Goal: Transaction & Acquisition: Book appointment/travel/reservation

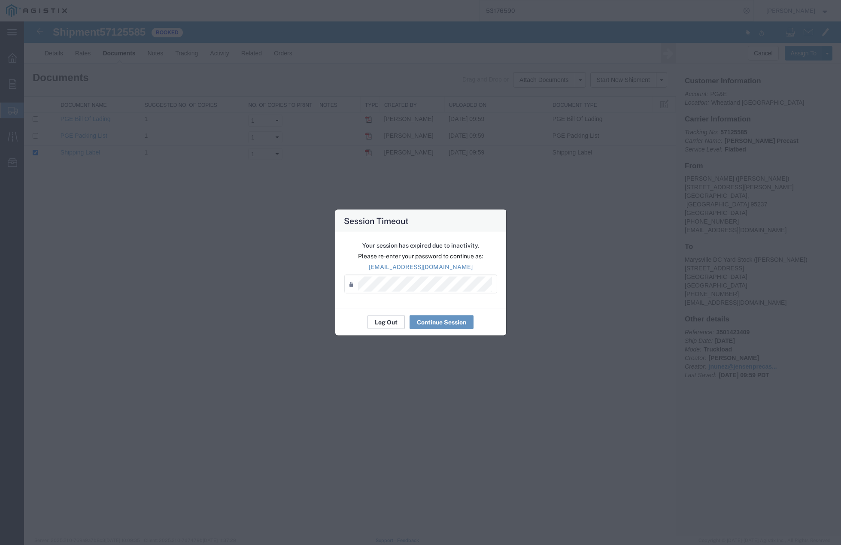
click at [391, 323] on button "Log Out" at bounding box center [386, 323] width 37 height 14
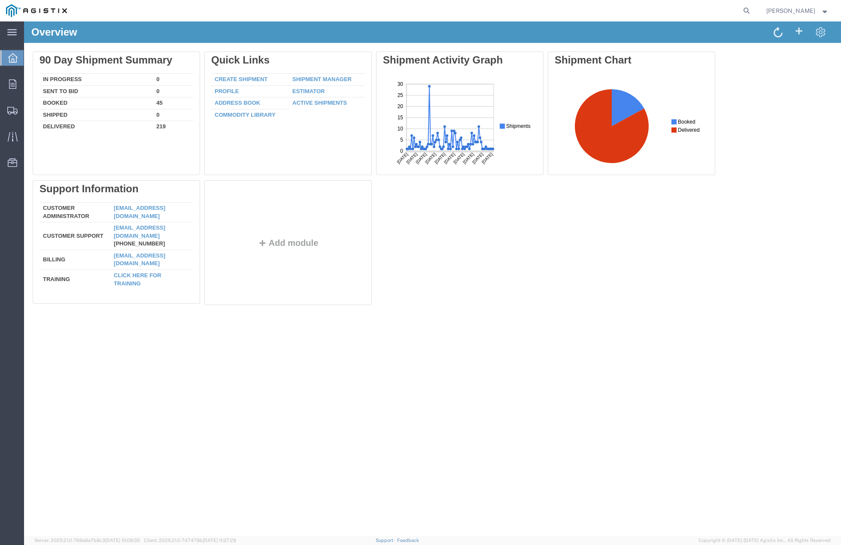
click at [751, 11] on form at bounding box center [747, 10] width 14 height 21
click at [753, 11] on icon at bounding box center [747, 11] width 12 height 12
click at [685, 9] on input "search" at bounding box center [610, 10] width 261 height 21
paste input "53531307"
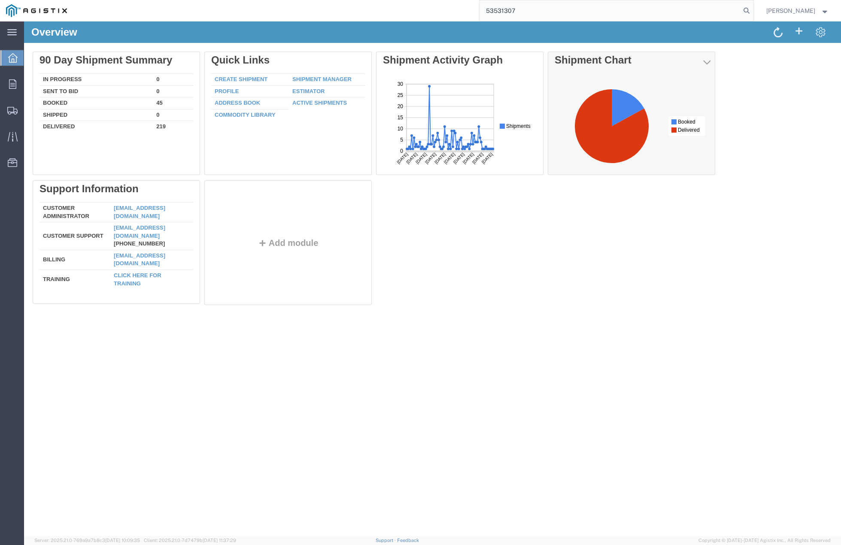
type input "53531307"
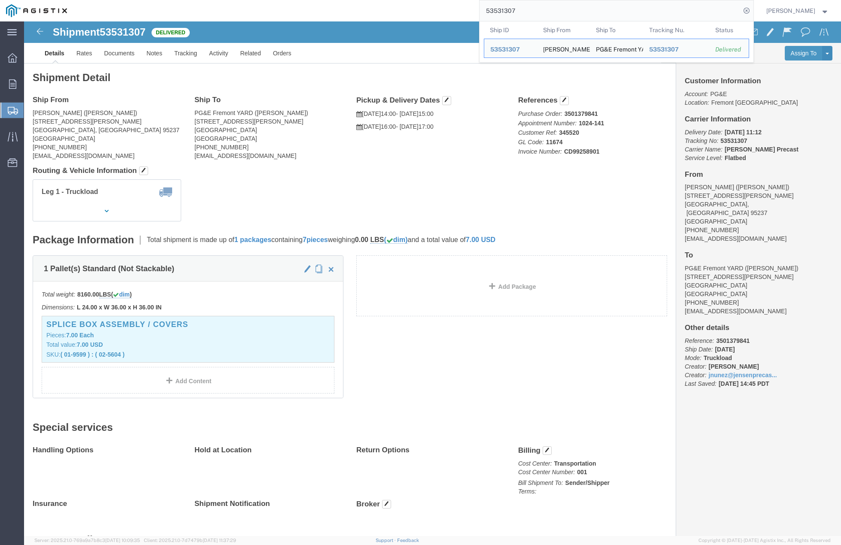
click h4 "Routing & Vehicle Information"
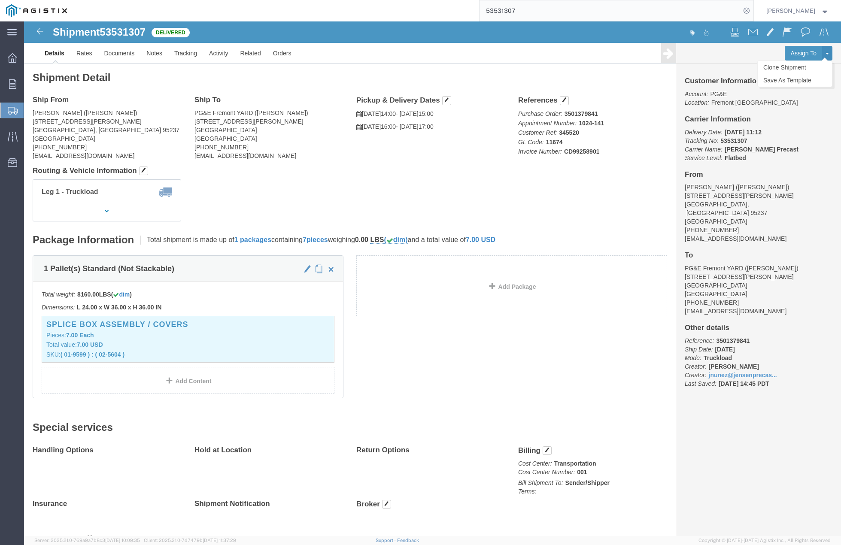
click button
click link "Clone Shipment"
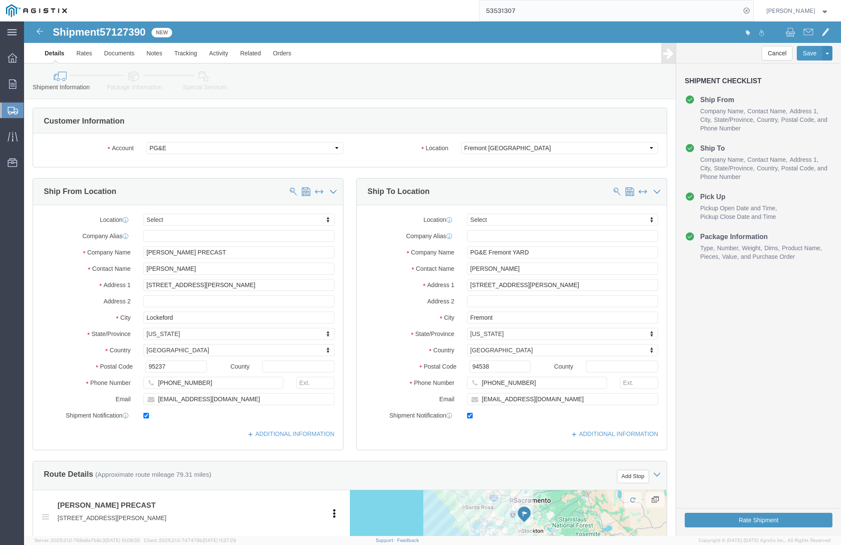
select select
click label "Location"
drag, startPoint x: 489, startPoint y: 249, endPoint x: 438, endPoint y: 244, distance: 51.3
click div "[PERSON_NAME]"
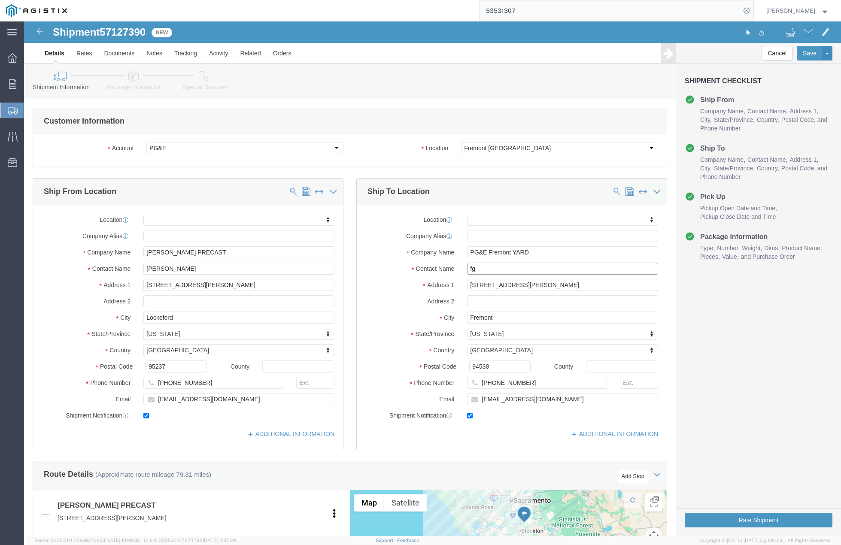
type input "f"
click input "text"
paste input "[PERSON_NAME]"
type input "[PERSON_NAME]"
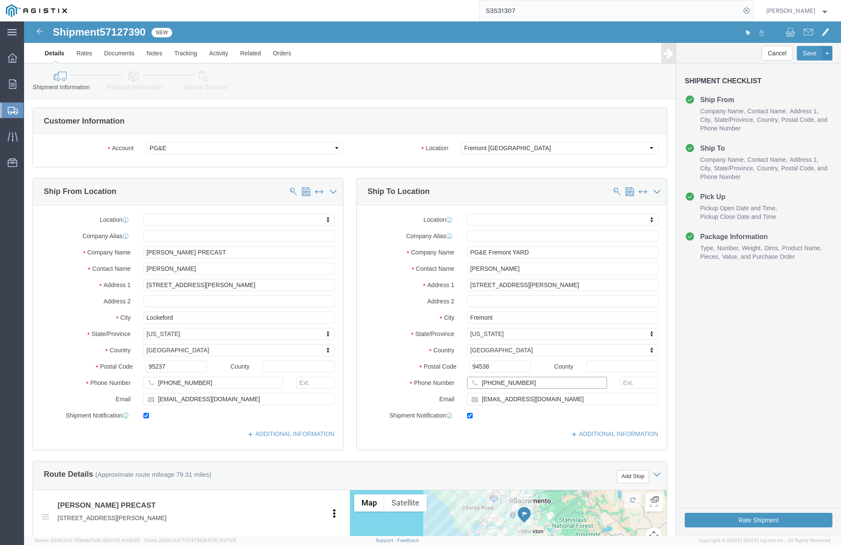
click input "[PHONE_NUMBER]"
type input "5"
paste input "[PHONE_NUMBER]"
type input "[PHONE_NUMBER]"
click input "[EMAIL_ADDRESS][DOMAIN_NAME]"
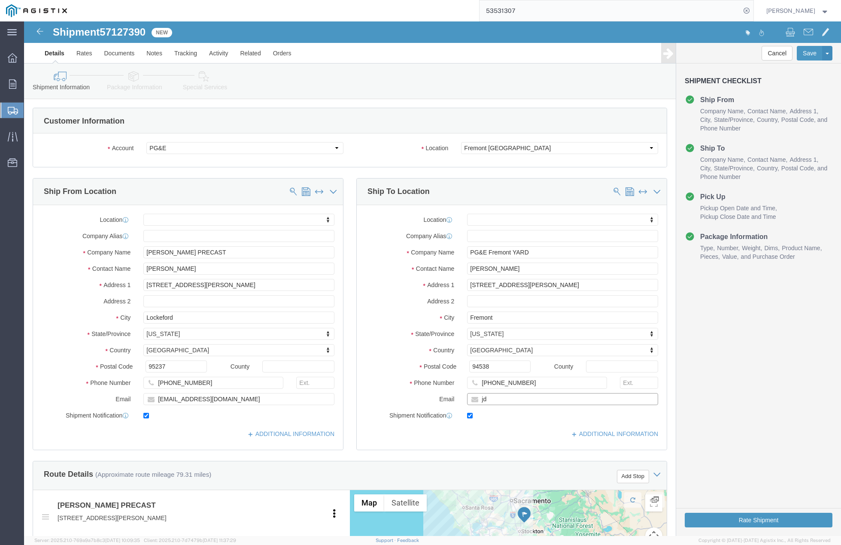
type input "j"
paste input "[EMAIL_ADDRESS][DOMAIN_NAME]"
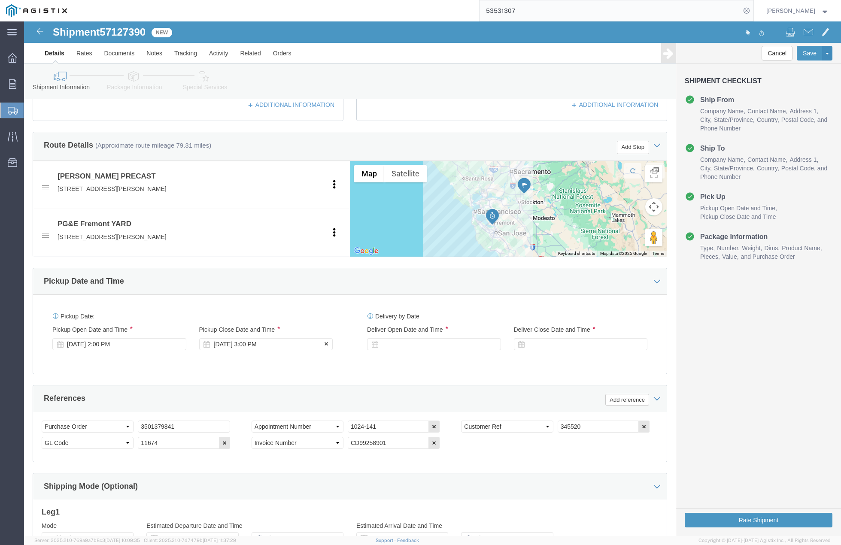
scroll to position [333, 0]
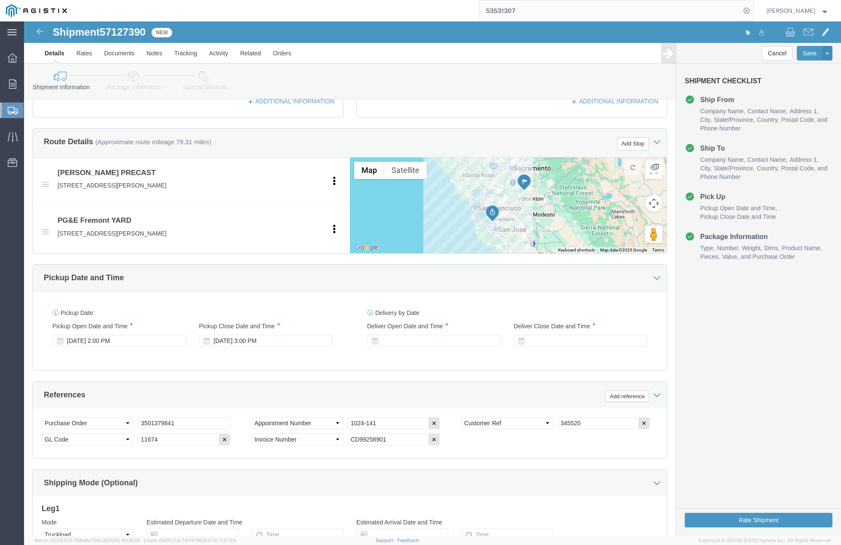
type input "[EMAIL_ADDRESS][DOMAIN_NAME]"
click input "3501379841"
type input "3"
paste input "3501414647"
type input "3501414647"
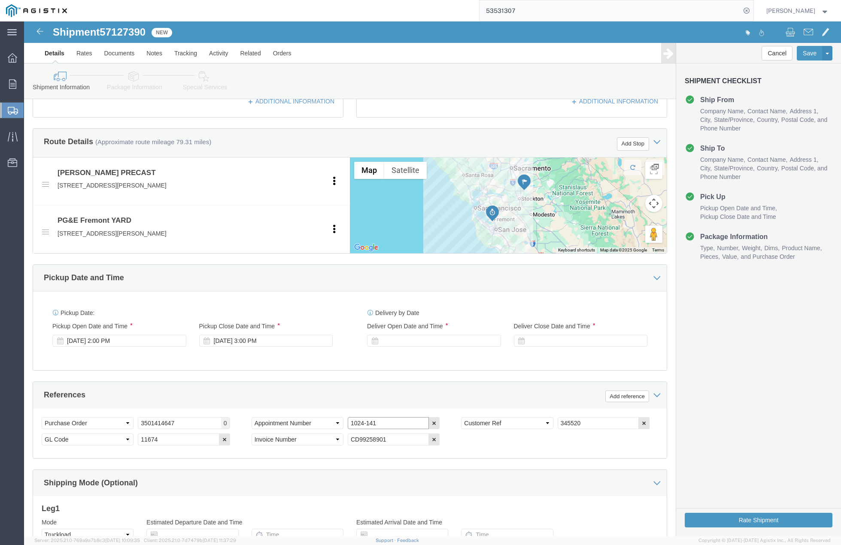
click input "1024-141"
type input "1"
paste input "MF001-251016-003"
type input "MF001-251016-003"
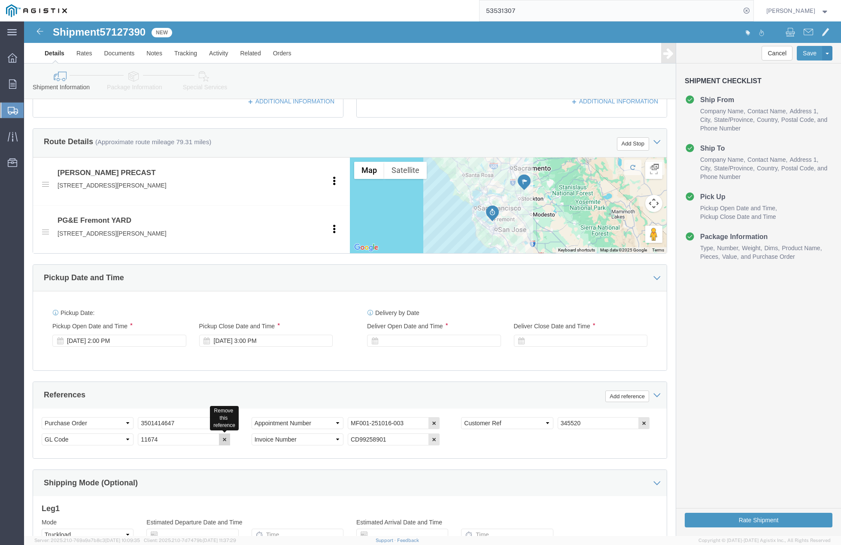
click icon "button"
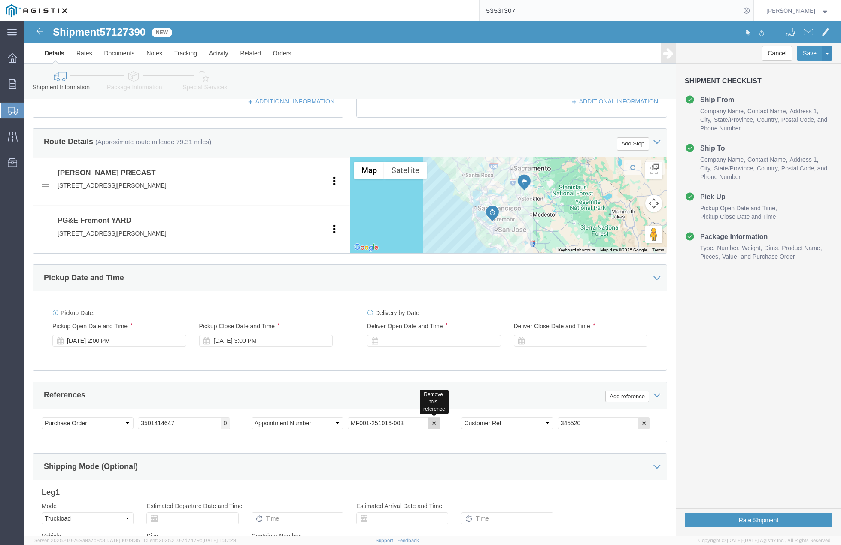
click icon "button"
click input "345520"
type input "3"
click button "Add reference"
click select "Select Account Type Activity ID Airline Appointment Number ASN Batch Request # …"
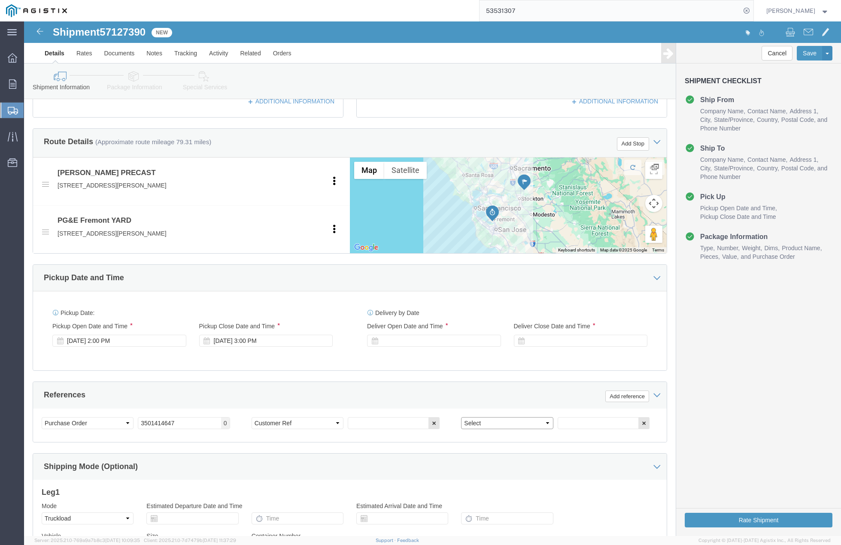
select select "APPOINTMNTNUM"
click select "Select Account Type Activity ID Airline Appointment Number ASN Batch Request # …"
click div "Select Account Type Activity ID Airline Appointment Number ASN Batch Request # …"
click input "text"
paste input "MF001-251016-003"
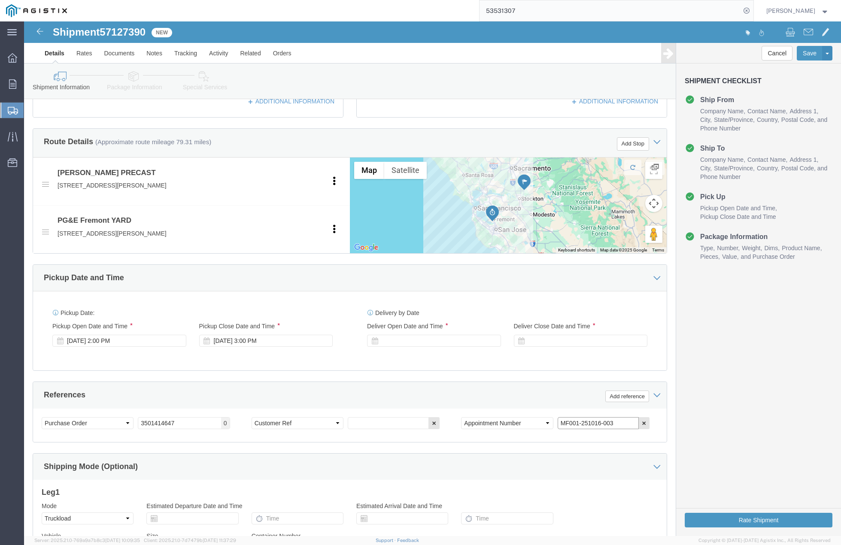
type input "MF001-251016-003"
click input "text"
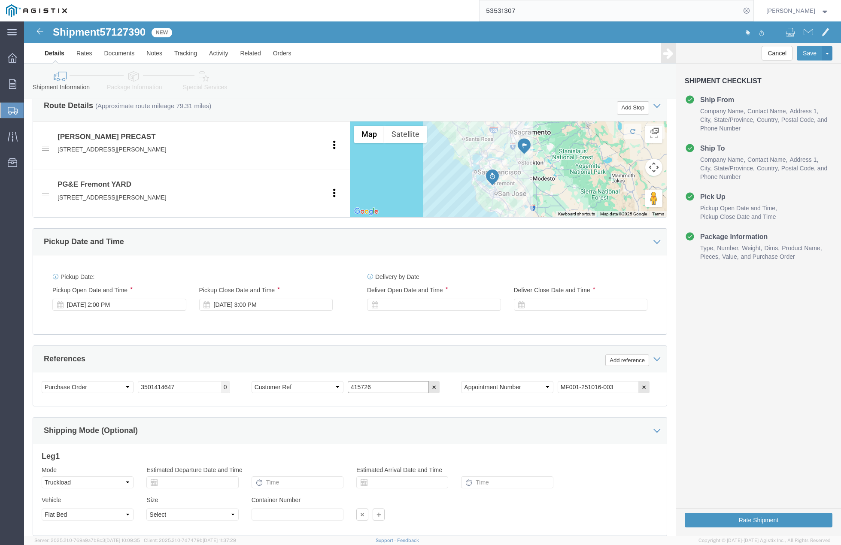
scroll to position [429, 0]
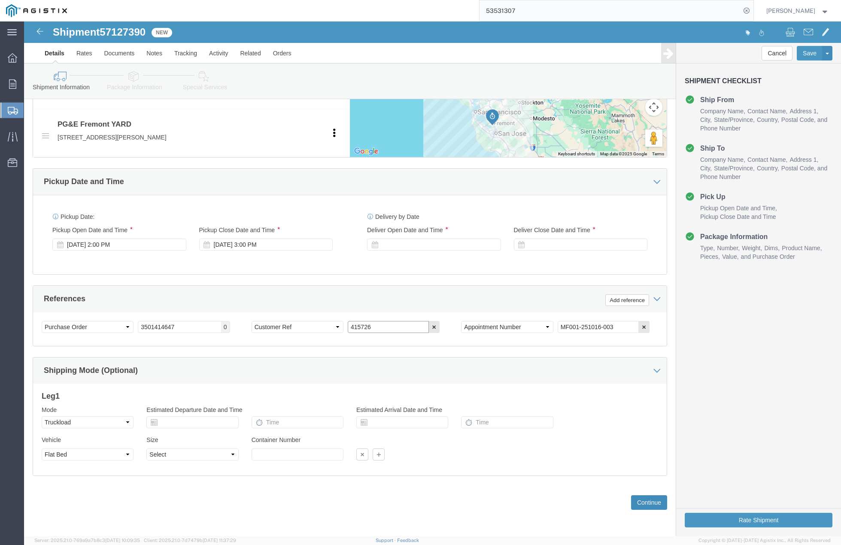
type input "415726"
click button "Continue"
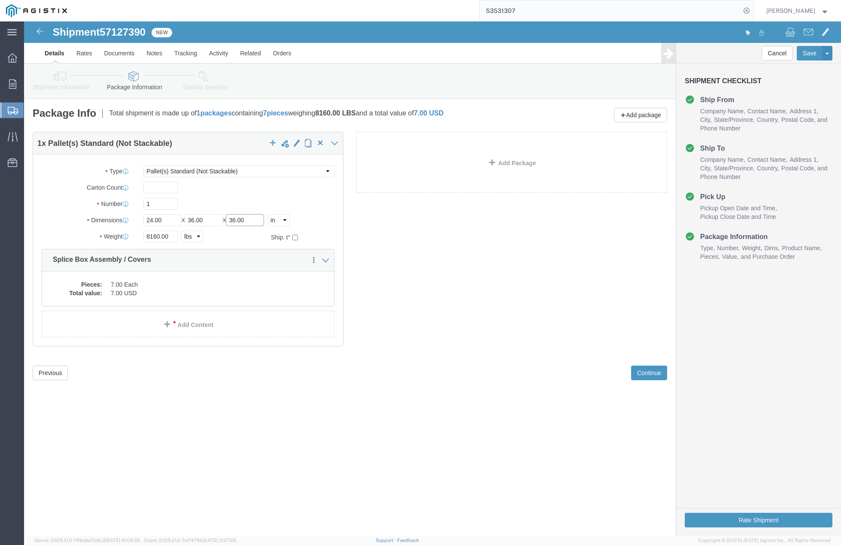
click input "36.00"
type input "30.00"
click div "Shipment 57127390 New Details Rates Documents Notes Tracking Activity Related O…"
drag, startPoint x: 145, startPoint y: 214, endPoint x: 96, endPoint y: 211, distance: 49.1
click div "Weight 8160.00 Select kgs lbs Ship. t°"
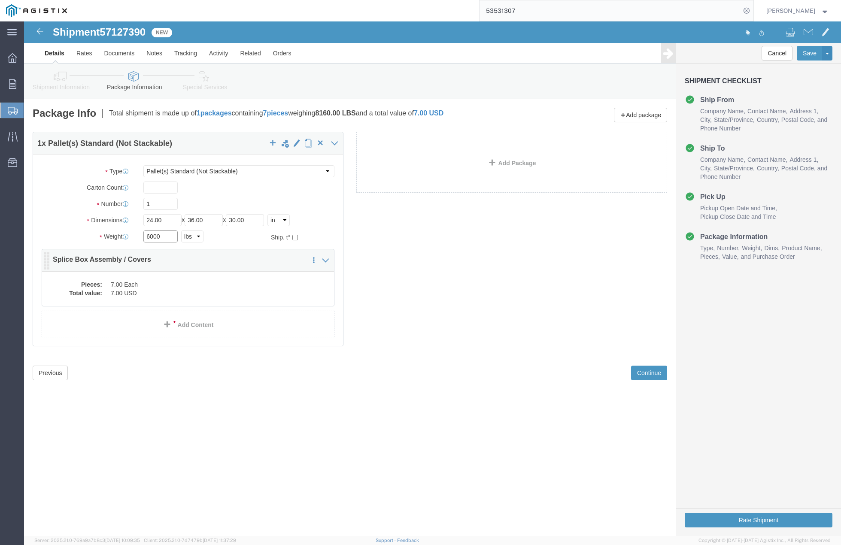
type input "6000"
click dd "7.00 Each"
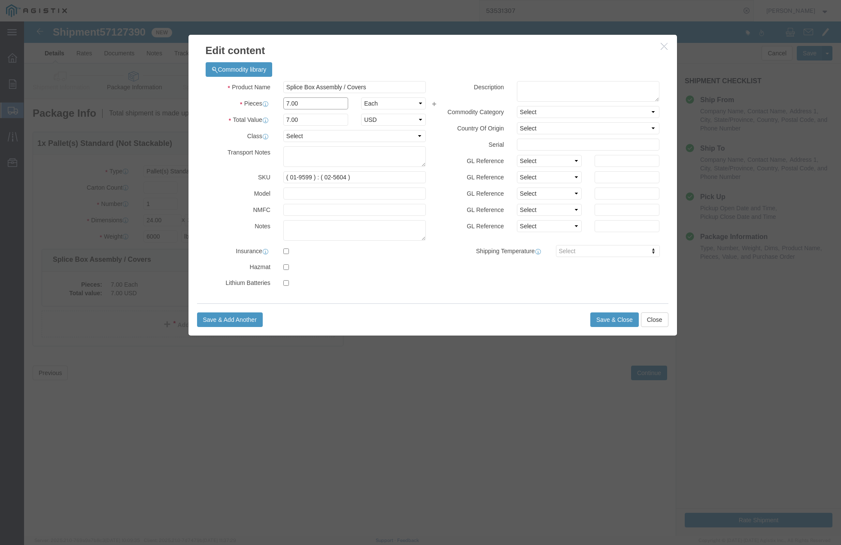
click input "7.00"
type input "3.00"
type input "3"
click input "( 01-9599 ) : ( 02-5604 )"
click input "( 01-9598 ) : ( 02-5604 )"
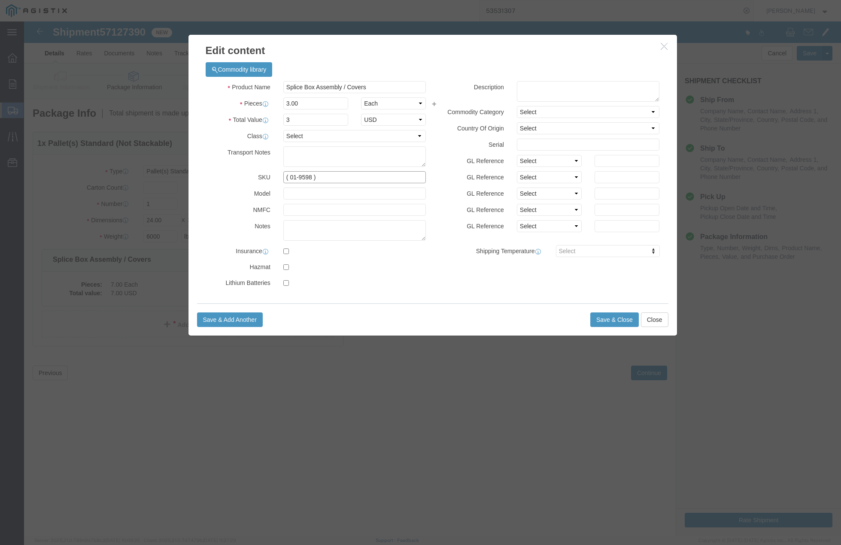
type input "( 01-9598 )"
click input "Splice Box Assembly / Covers"
type input "S"
type input "# 3 SPLICE BOX ASSEMBLY"
click button "Save & Close"
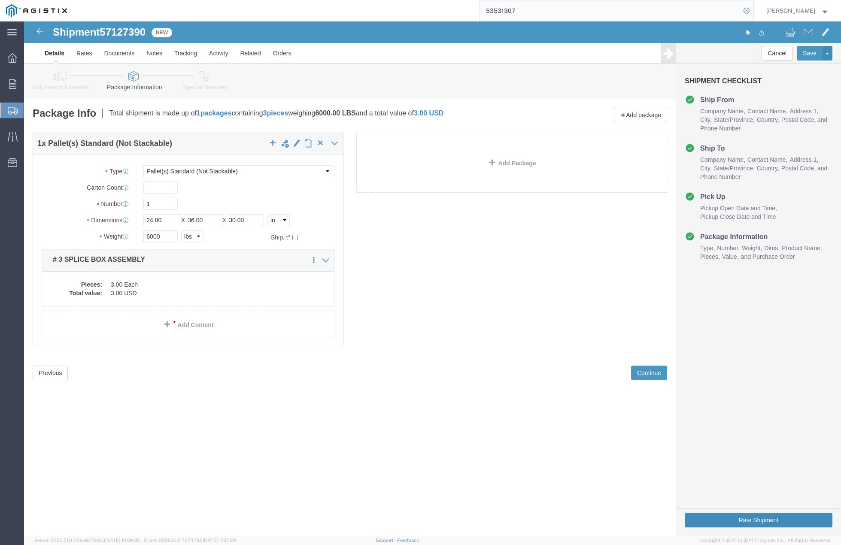
click button "Rate Shipment"
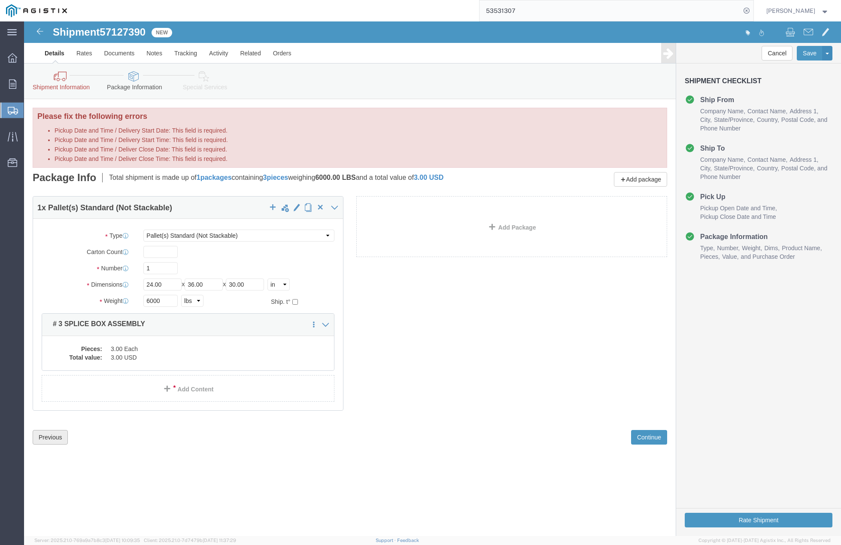
click button "Previous"
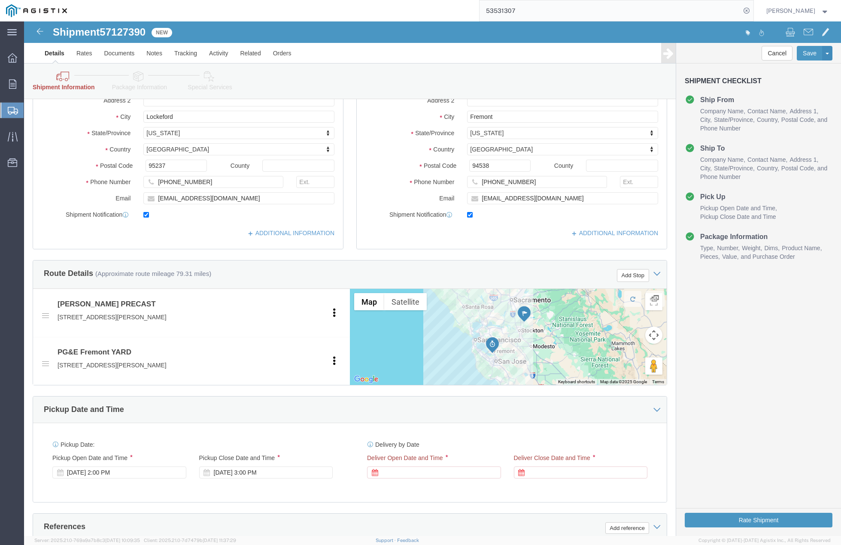
scroll to position [397, 0]
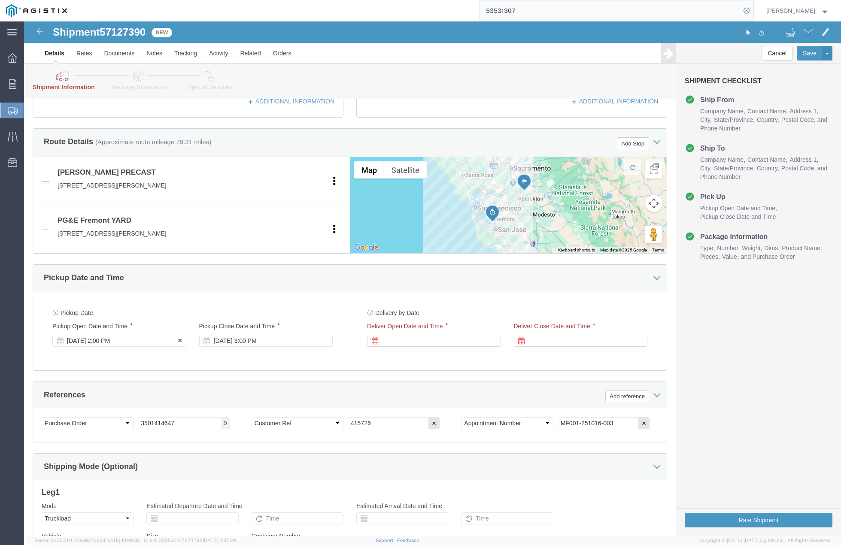
click div "[DATE] 2:00 PM"
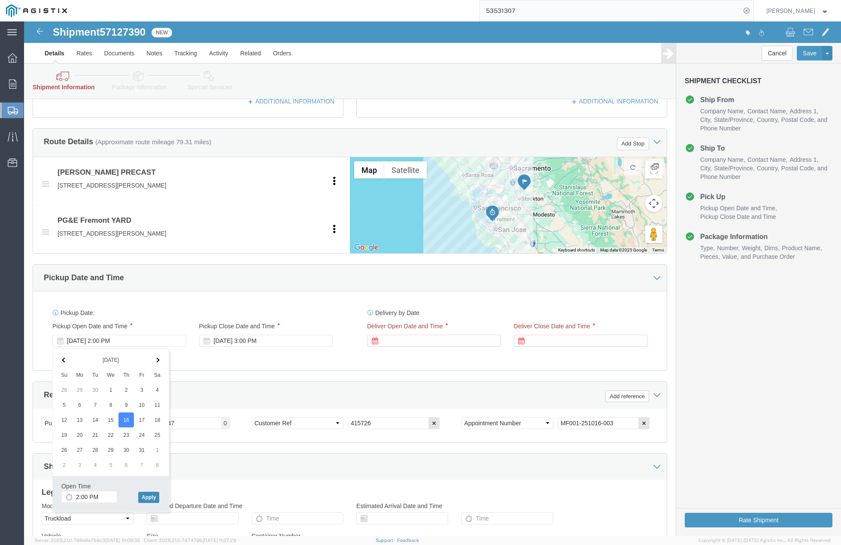
click button "Apply"
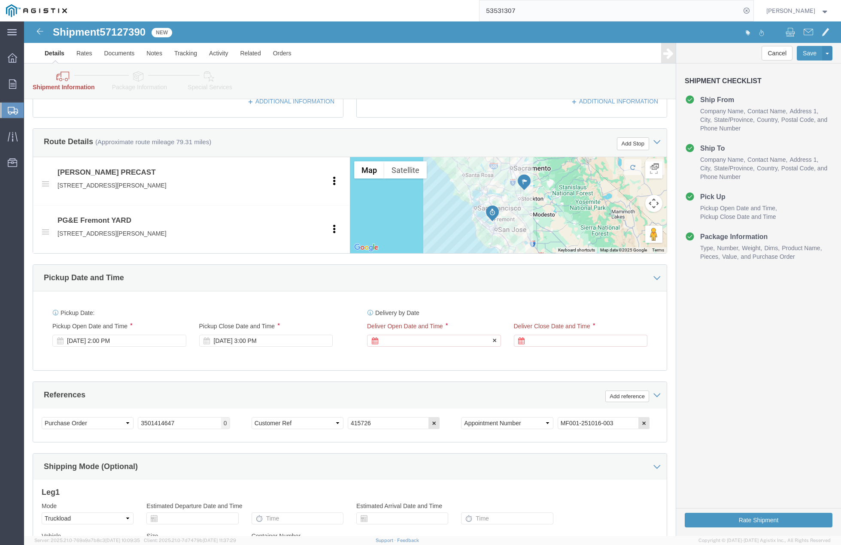
click div
click button "Apply"
click div
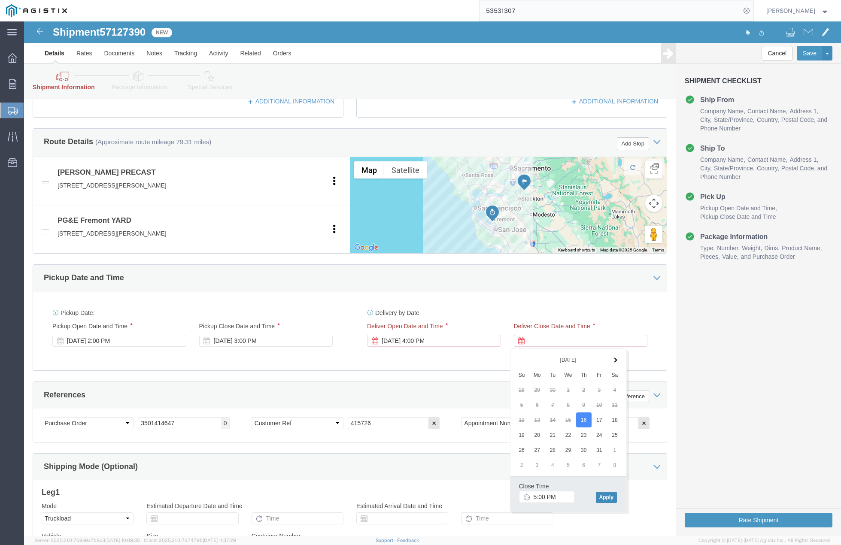
click button "Apply"
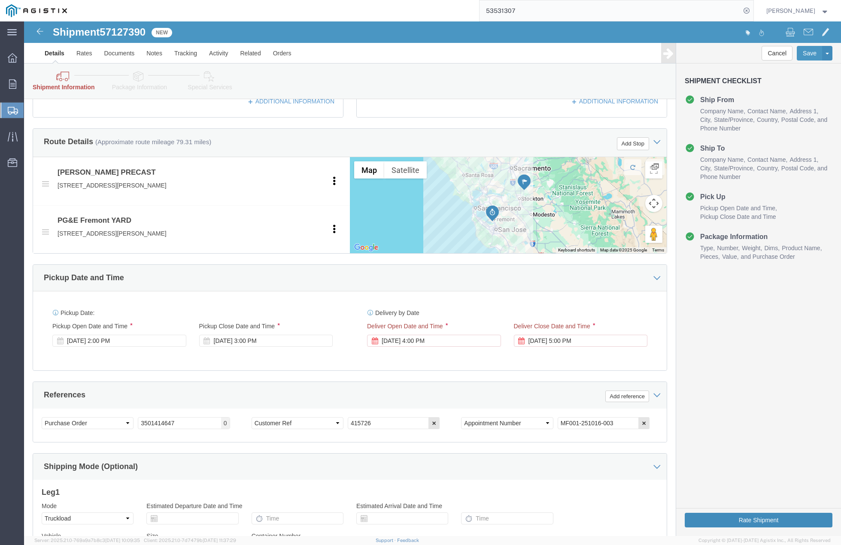
click button "Rate Shipment"
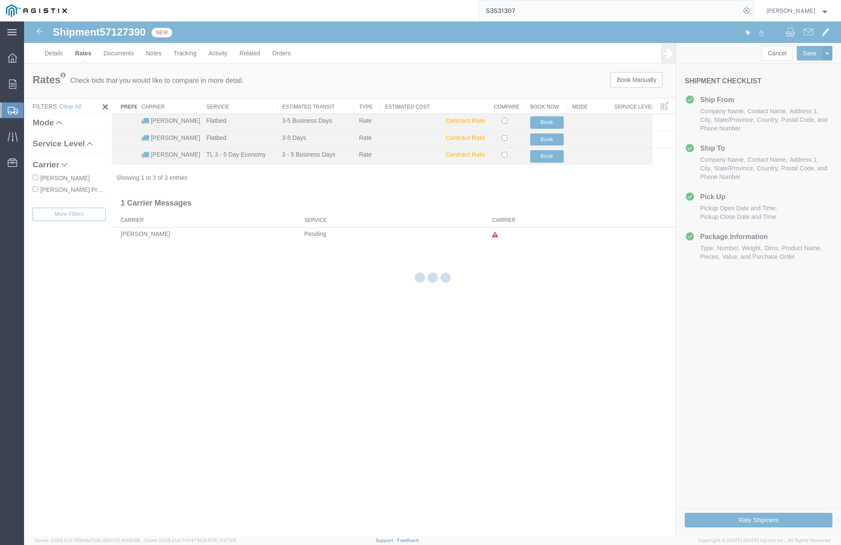
scroll to position [0, 0]
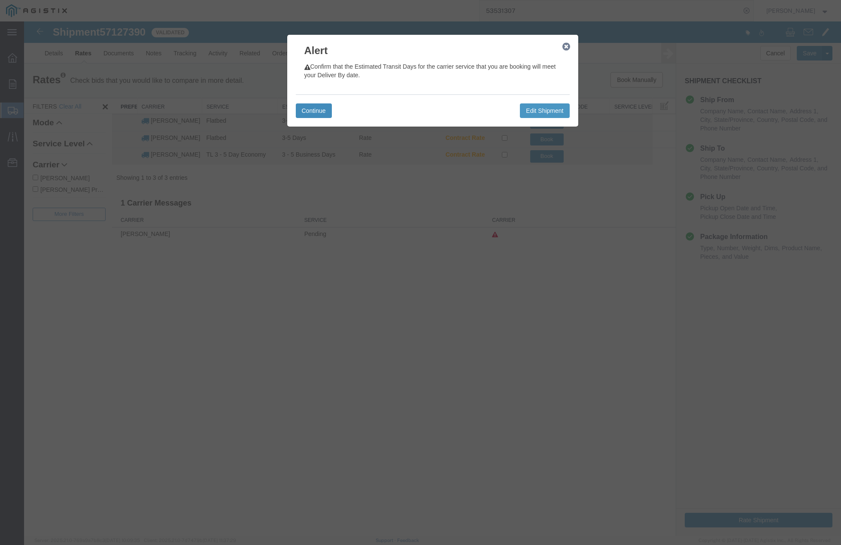
click at [311, 112] on button "Continue" at bounding box center [314, 110] width 36 height 15
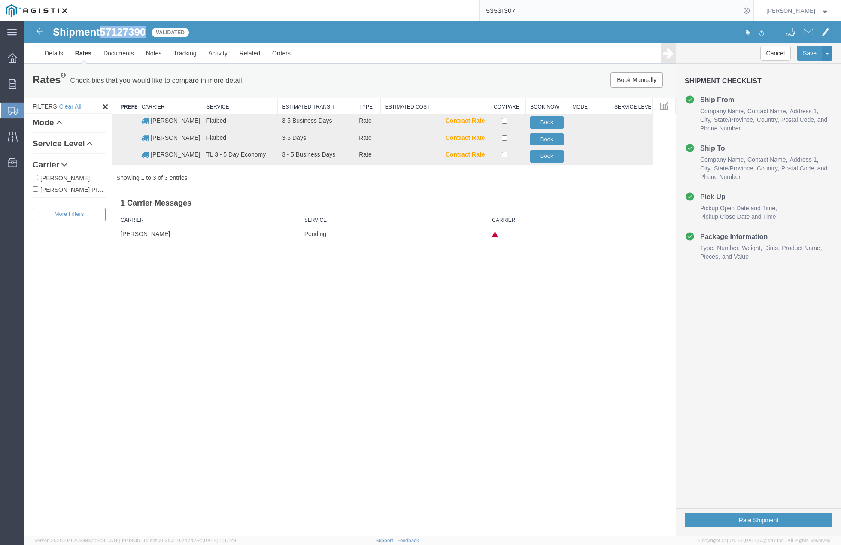
drag, startPoint x: 103, startPoint y: 32, endPoint x: 149, endPoint y: 36, distance: 45.7
click at [149, 36] on div "Shipment 57127390 3 of 3 Validated" at bounding box center [229, 35] width 408 height 16
copy span "57127390"
click at [543, 135] on button "Book" at bounding box center [546, 140] width 33 height 12
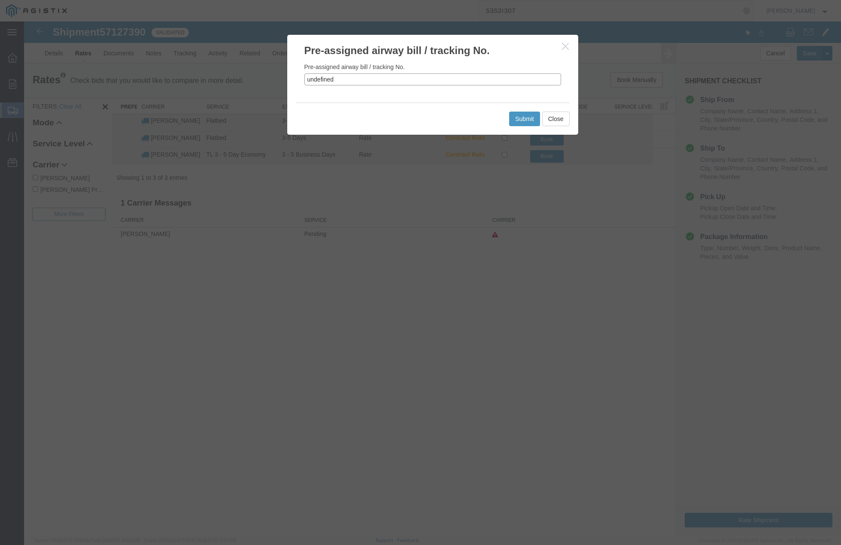
drag, startPoint x: 330, startPoint y: 81, endPoint x: 302, endPoint y: 81, distance: 27.5
click at [302, 81] on div "Pre-assigned airway bill / tracking No. undefined" at bounding box center [432, 80] width 291 height 45
paste input "57127390"
type input "57127390"
click at [520, 119] on button "Submit" at bounding box center [524, 119] width 31 height 15
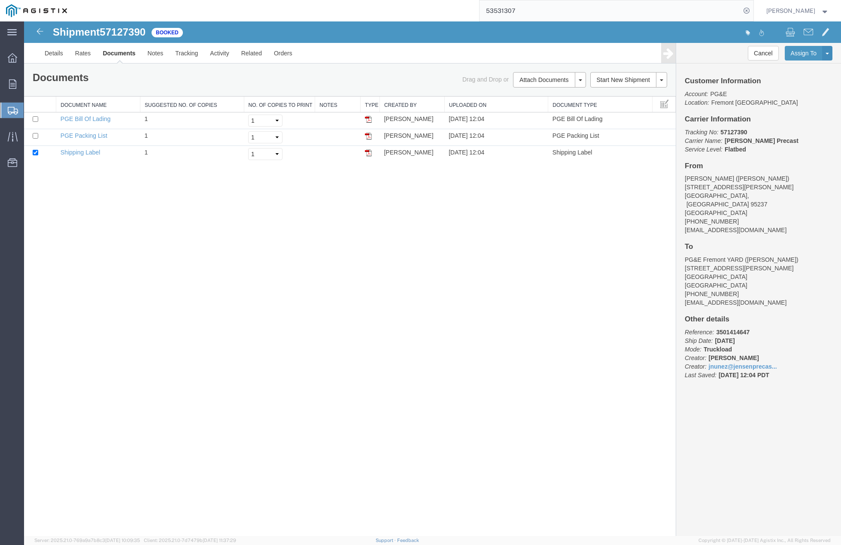
click at [647, 397] on div "Shipment 57127390 3 of 3 Booked Details Rates Documents Notes Tracking Activity…" at bounding box center [432, 278] width 817 height 515
click at [793, 65] on link "Clone Shipment" at bounding box center [795, 67] width 74 height 13
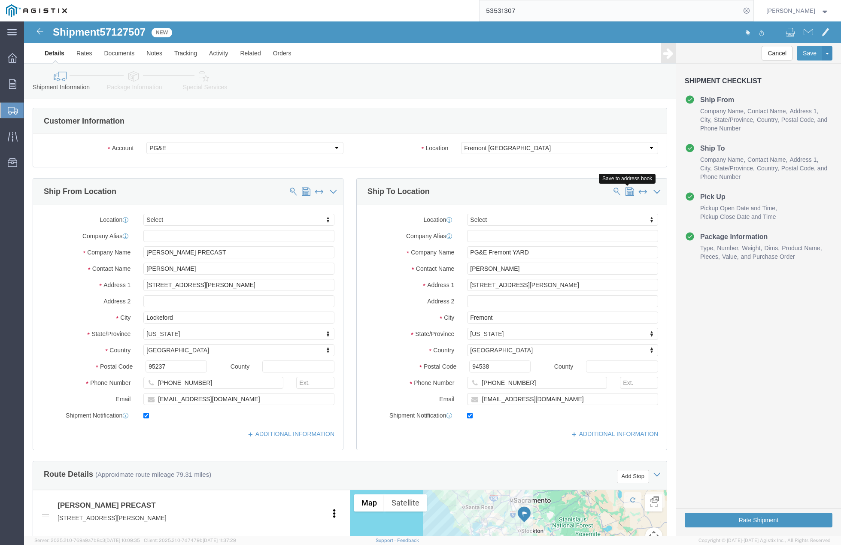
click span
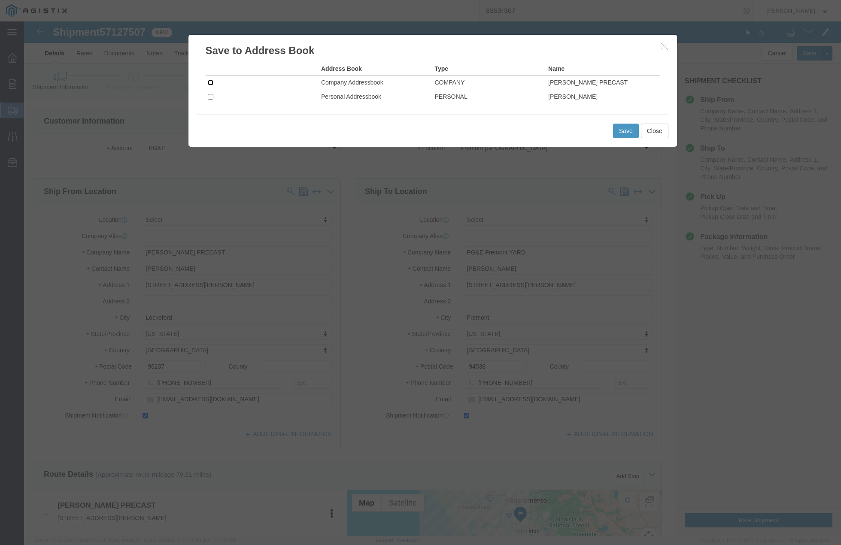
click input "checkbox"
checkbox input "true"
click button "Save"
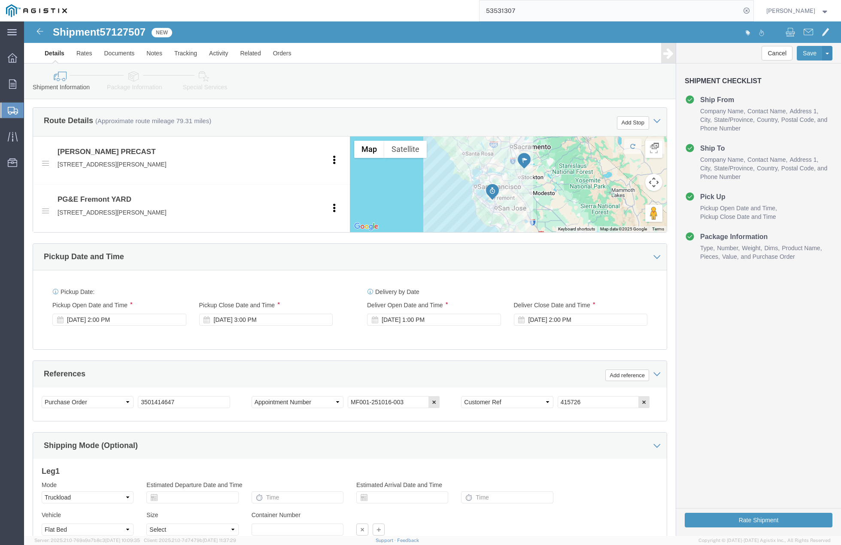
scroll to position [419, 0]
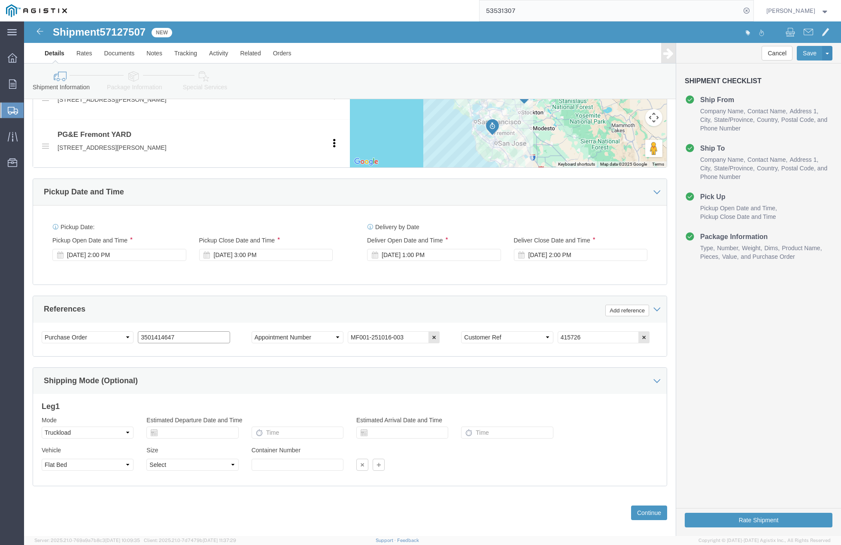
drag, startPoint x: 155, startPoint y: 317, endPoint x: 97, endPoint y: 310, distance: 58.8
click div "Select Account Type Activity ID Airline Appointment Number ASN Batch Request # …"
paste input "3501417877"
type input "3501417877"
drag, startPoint x: 565, startPoint y: 319, endPoint x: 511, endPoint y: 316, distance: 54.2
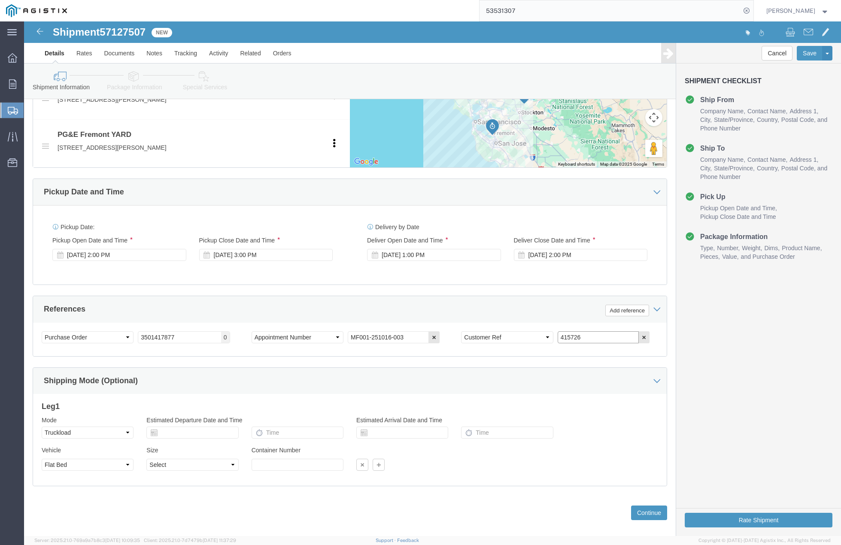
click div "Select Account Type Activity ID Airline Appointment Number ASN Batch Request # …"
type input "415728"
click button "Continue"
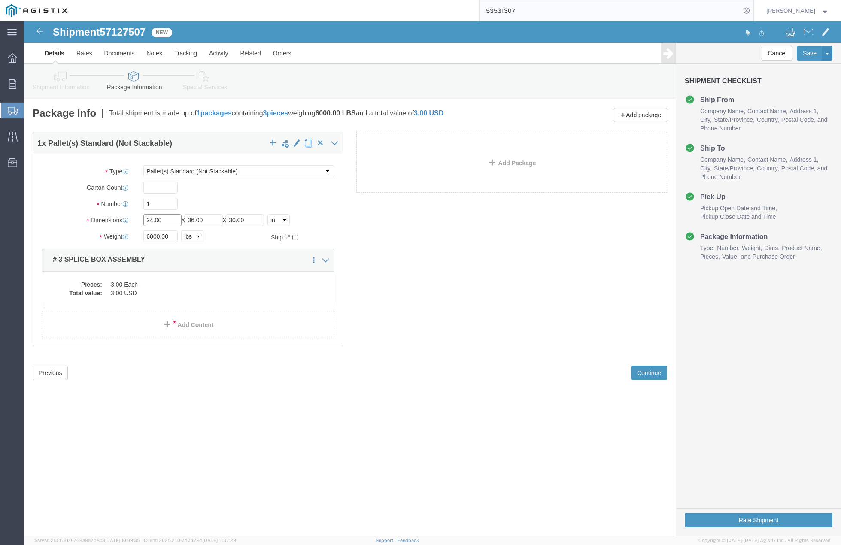
drag, startPoint x: 144, startPoint y: 199, endPoint x: 80, endPoint y: 195, distance: 64.5
click div "Dimensions Length 24.00 x Width 36.00 x Height 30.00 Select cm ft in"
type input "36"
drag, startPoint x: 192, startPoint y: 201, endPoint x: 157, endPoint y: 198, distance: 35.7
click div "Length 36 x Width 36.00 x Height 30.00 Select cm ft in"
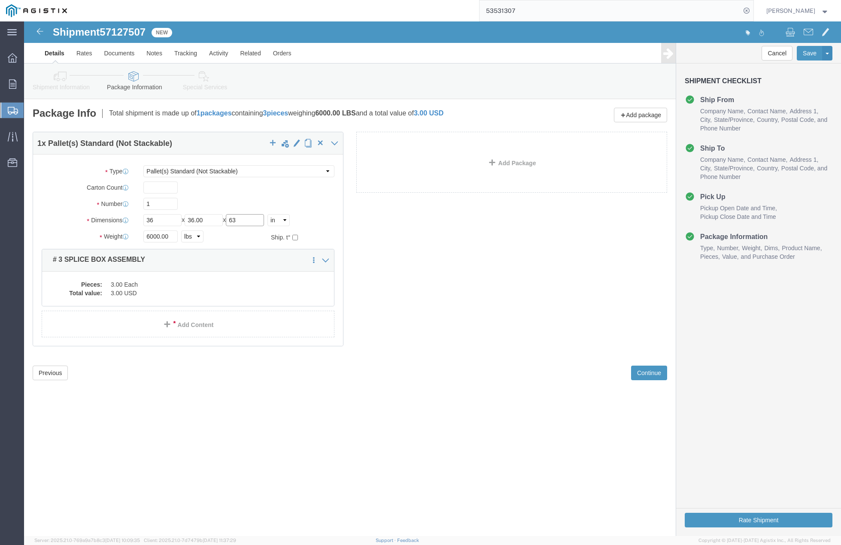
type input "6"
click input "36.00"
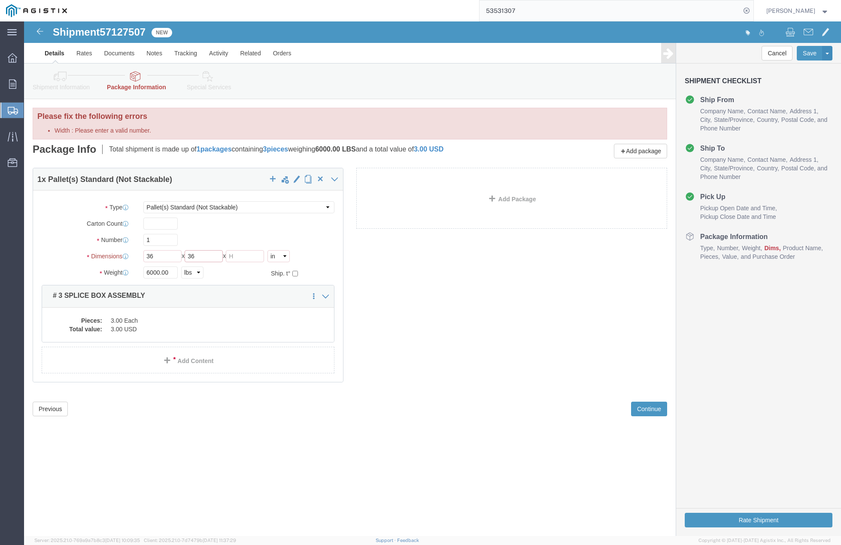
type input "3"
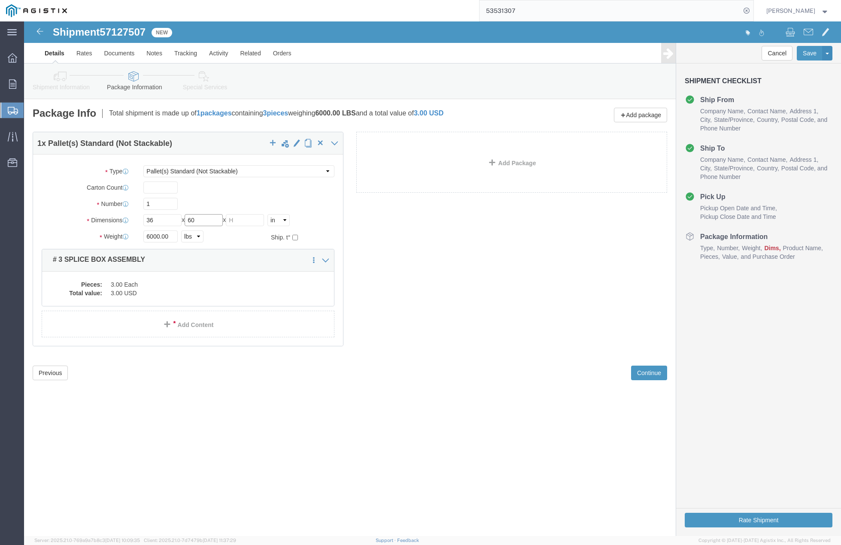
type input "60"
type input "10"
click div "Previous Continue"
click div "Package Type Select Bulk Bundle(s) Cardboard Box(es) Carton(s) Crate(s) Drum(s)…"
type input "1000"
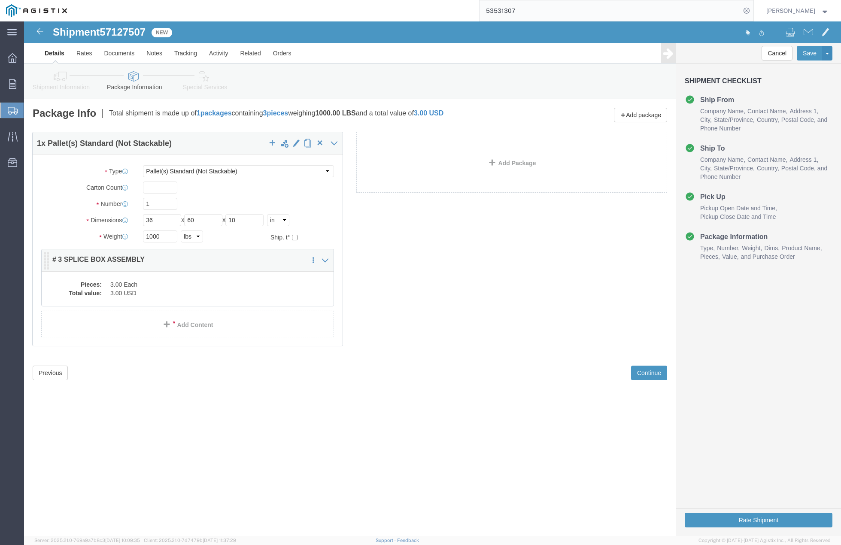
click div "1 x Pallet(s) Standard (Not Stackable) Package Type Select Bulk Bundle(s) Cardb…"
drag, startPoint x: 300, startPoint y: 444, endPoint x: 303, endPoint y: 427, distance: 17.9
click div "Shipment 57127507 New Details Rates Documents Notes Tracking Activity Related O…"
click dd "3.00 Each"
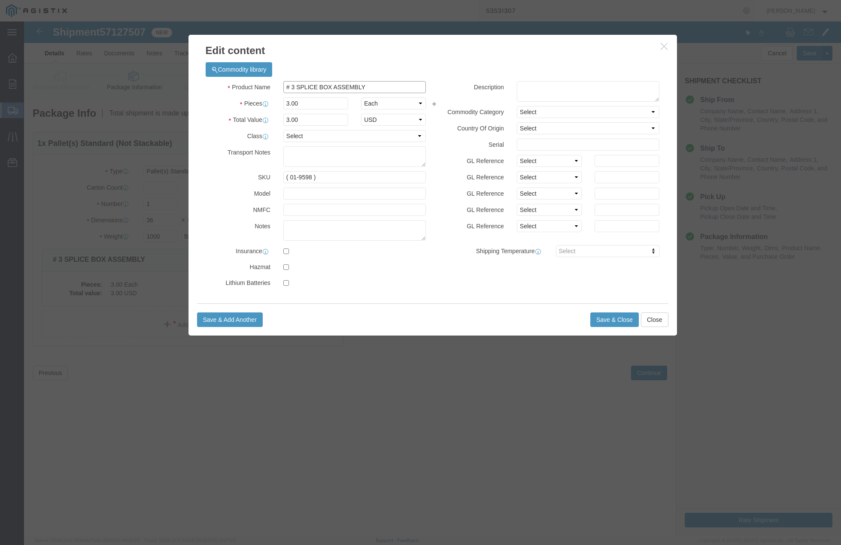
drag, startPoint x: 343, startPoint y: 61, endPoint x: 256, endPoint y: 59, distance: 87.2
click div "Commodity library Product Name # 3 SPLICE BOX ASSEMBLY Pieces 3.00 Select Bag B…"
type input "# 5 SPLICE IVT COVERS"
click input "( 01-9598 )"
type input "( 02-5604 )"
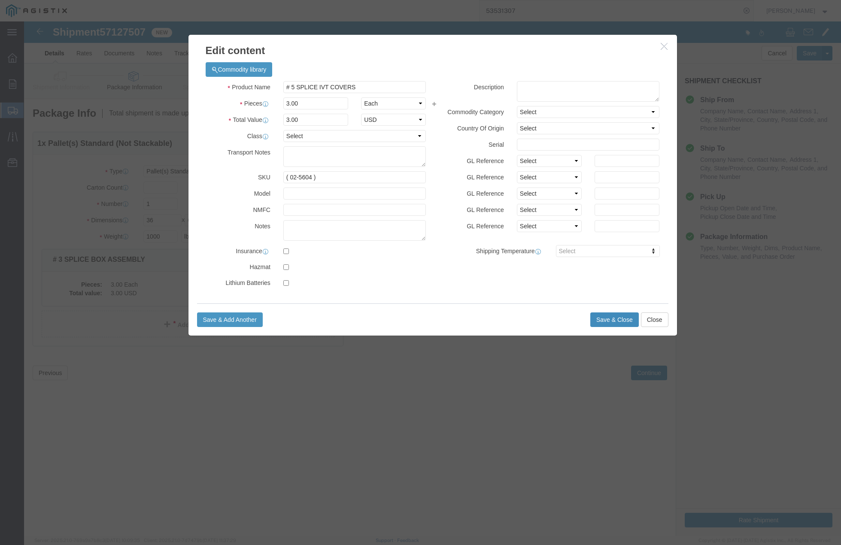
click button "Save & Close"
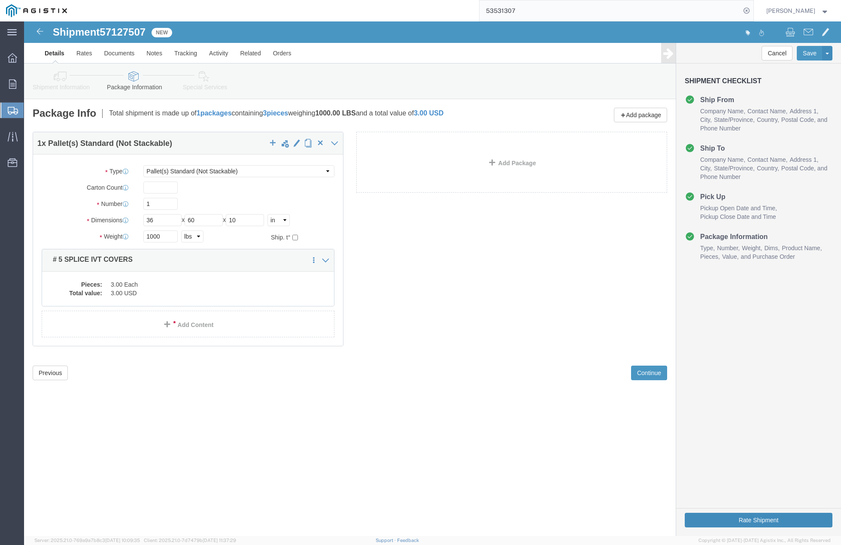
click button "Rate Shipment"
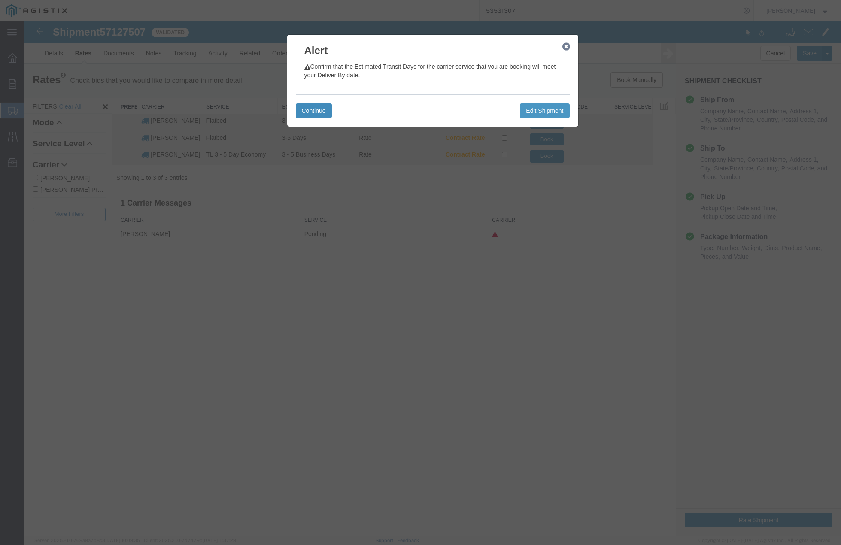
click at [321, 106] on button "Continue" at bounding box center [314, 110] width 36 height 15
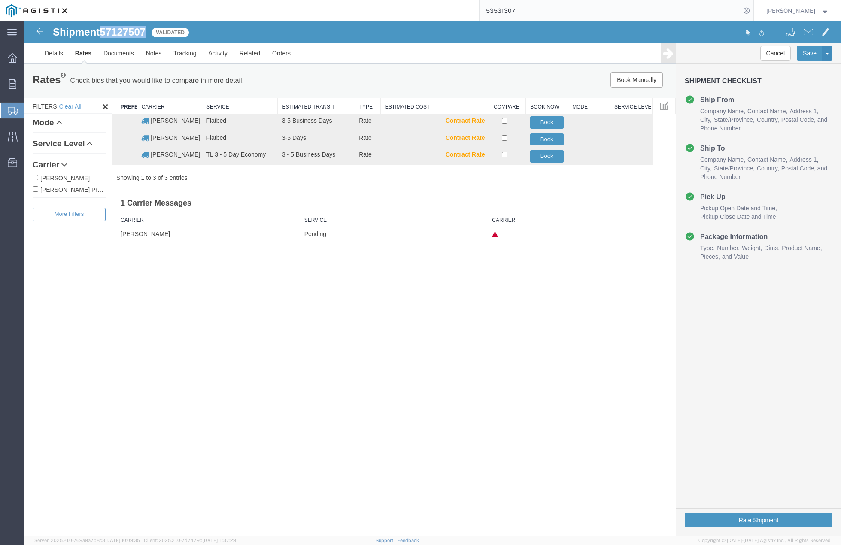
drag, startPoint x: 105, startPoint y: 31, endPoint x: 144, endPoint y: 31, distance: 38.6
click at [146, 32] on span "57127507" at bounding box center [123, 32] width 46 height 12
copy span "57127507"
click at [549, 136] on button "Book" at bounding box center [546, 140] width 33 height 12
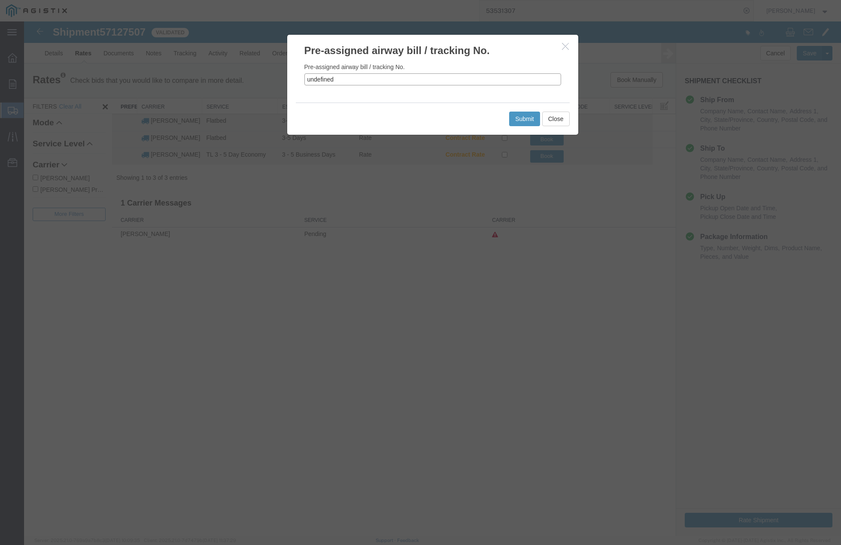
drag, startPoint x: 324, startPoint y: 80, endPoint x: 304, endPoint y: 83, distance: 19.9
click at [302, 83] on div "Pre-assigned airway bill / tracking No. undefined" at bounding box center [432, 80] width 291 height 45
paste input "57127507"
type input "57127507"
click at [515, 118] on button "Submit" at bounding box center [524, 119] width 31 height 15
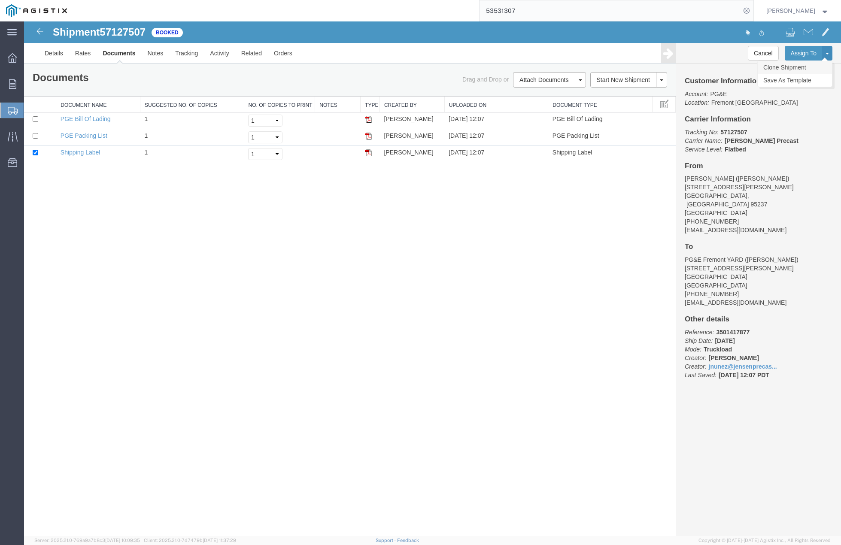
click at [796, 69] on link "Clone Shipment" at bounding box center [795, 67] width 74 height 13
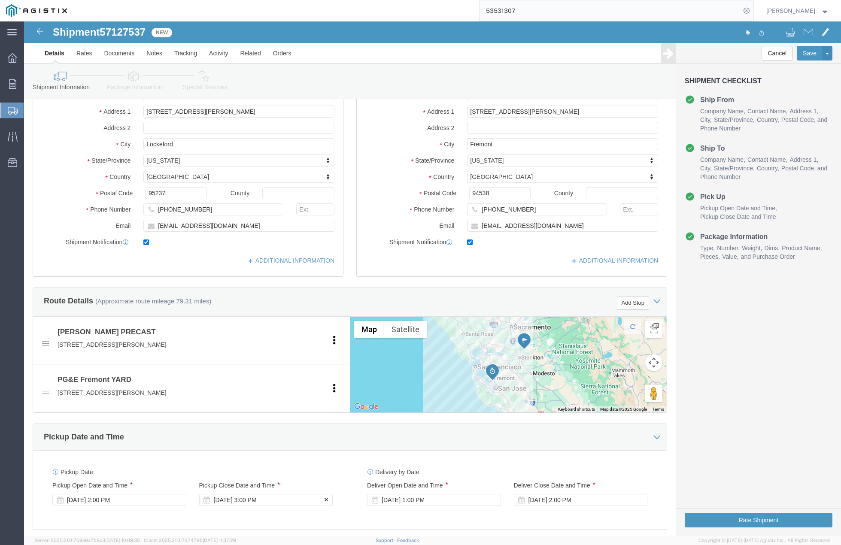
scroll to position [386, 0]
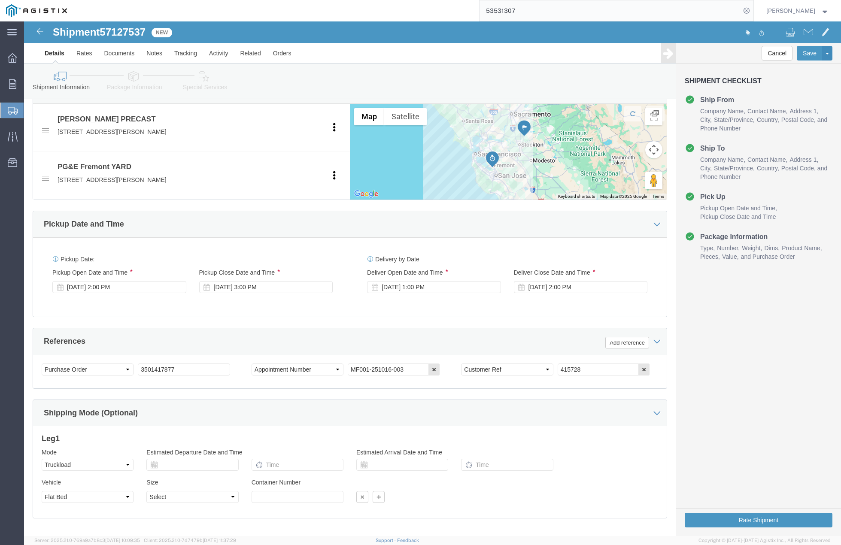
drag, startPoint x: 164, startPoint y: 360, endPoint x: 161, endPoint y: 353, distance: 7.7
click div "Select Account Type Activity ID Airline Appointment Number ASN Batch Request # …"
click input "3501417877"
paste input "3501418171"
type input "3501418171"
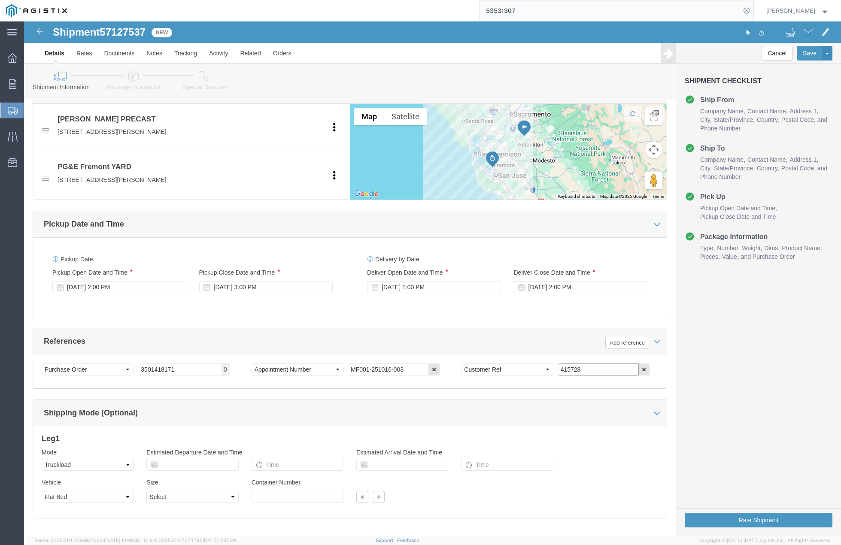
click div "Select Account Type Activity ID Airline Appointment Number ASN Batch Request # …"
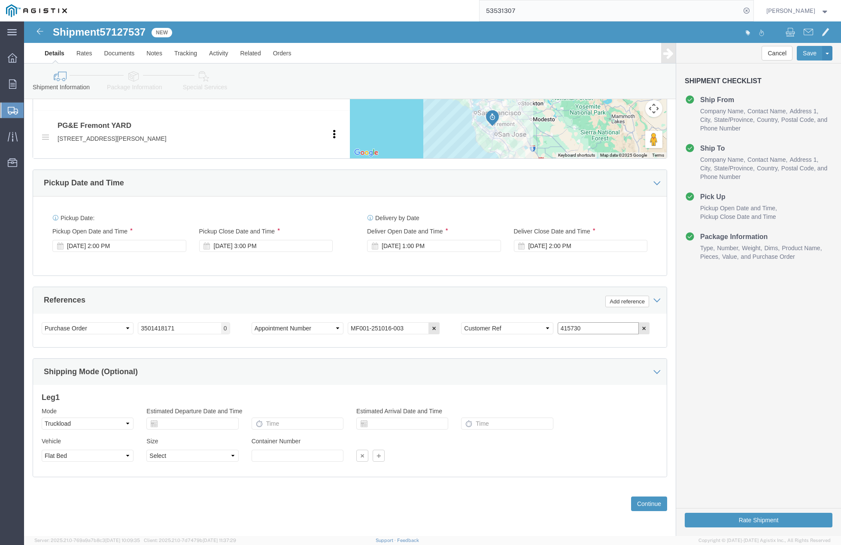
scroll to position [429, 0]
type input "415730"
click button "Continue"
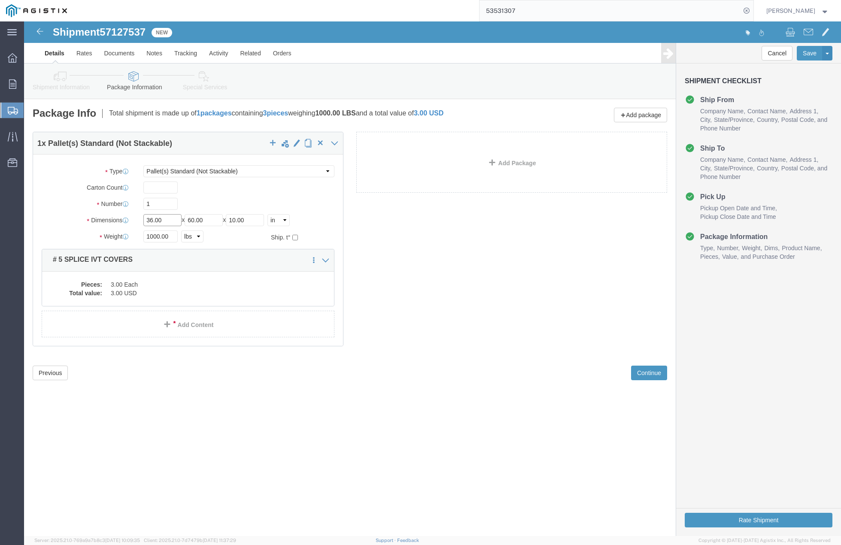
drag, startPoint x: 145, startPoint y: 199, endPoint x: 73, endPoint y: 196, distance: 72.2
click div "Dimensions Length 36.00 x Width 60.00 x Height 10.00 Select cm ft in"
type input "90"
type input "10"
click input "60.00"
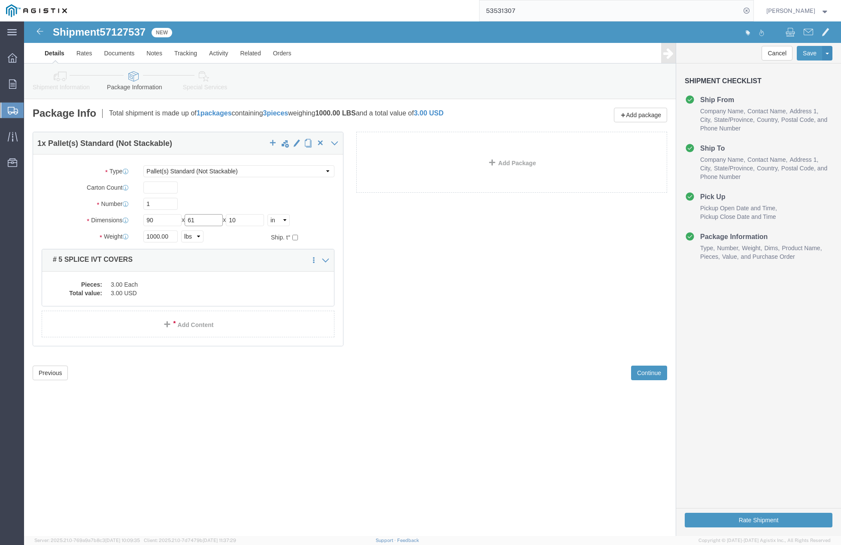
type input "6"
type input "106"
drag, startPoint x: 222, startPoint y: 367, endPoint x: 176, endPoint y: 309, distance: 74.3
click div "Previous Continue"
drag, startPoint x: 133, startPoint y: 217, endPoint x: 85, endPoint y: 212, distance: 48.8
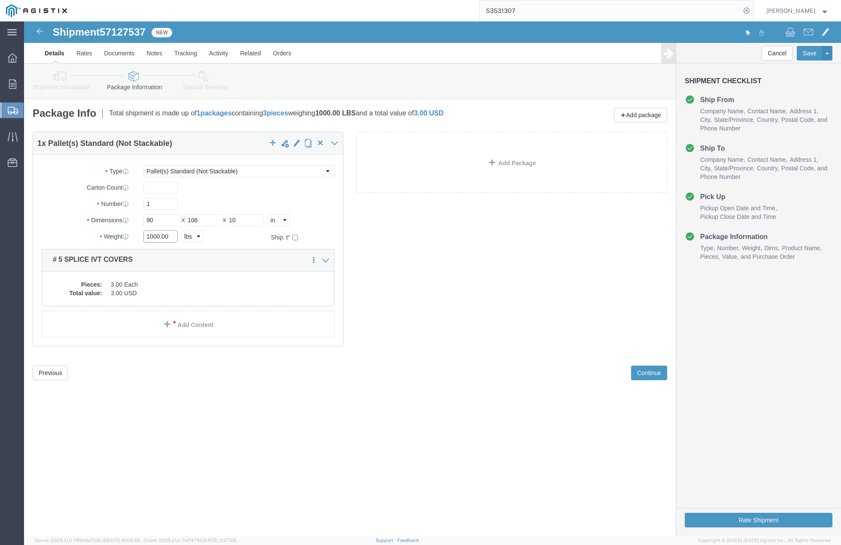
click div "Weight 1000.00 Select kgs lbs Ship. t°"
type input "5000"
click dd "3.00 Each"
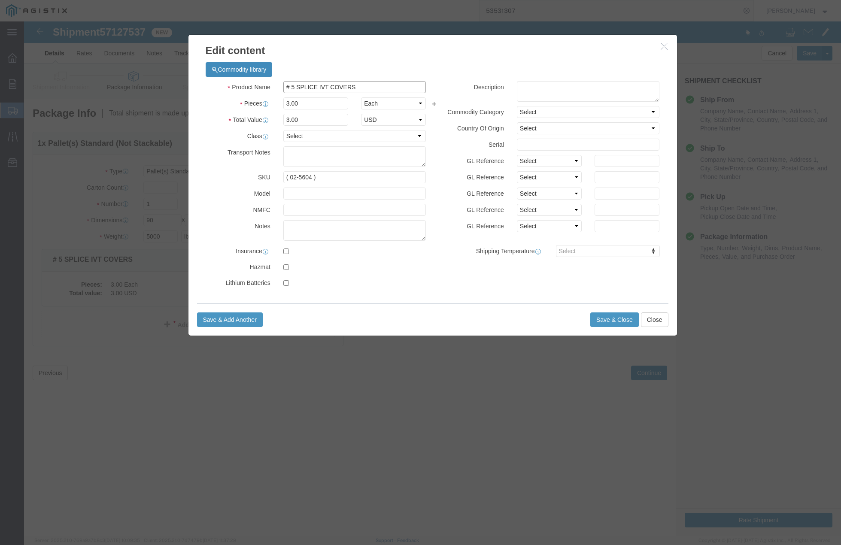
drag, startPoint x: 330, startPoint y: 62, endPoint x: 217, endPoint y: 55, distance: 113.2
click div "Commodity library Product Name # 5 SPLICE IVT COVERS Pieces 3.00 Select Bag Bar…"
type input "90 X 106 PG&E PAD"
click input "3.00"
type input "3"
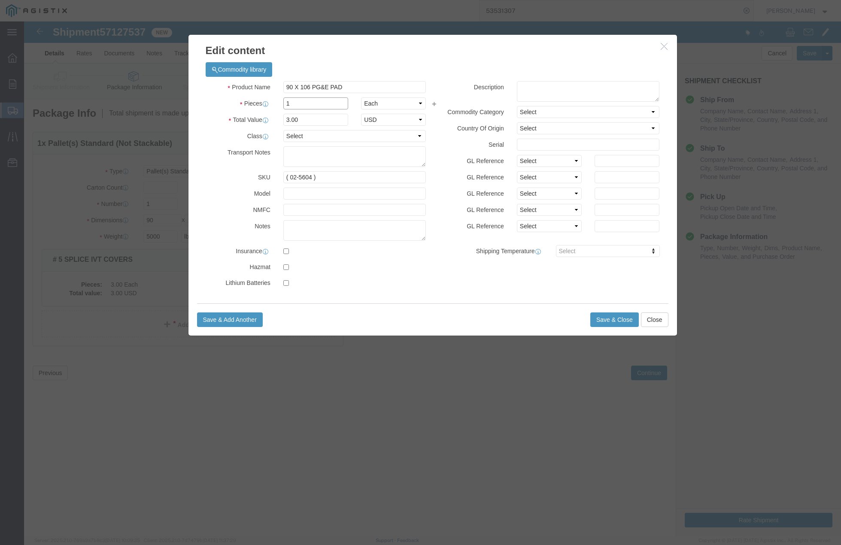
type input "1"
click input "text"
click input "( 02-5604 )"
type input "( 04-0292 )"
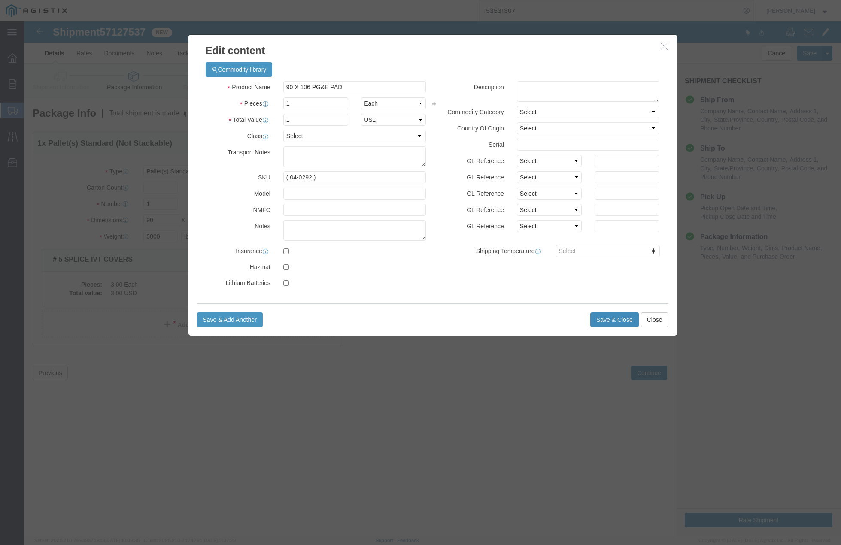
click button "Save & Close"
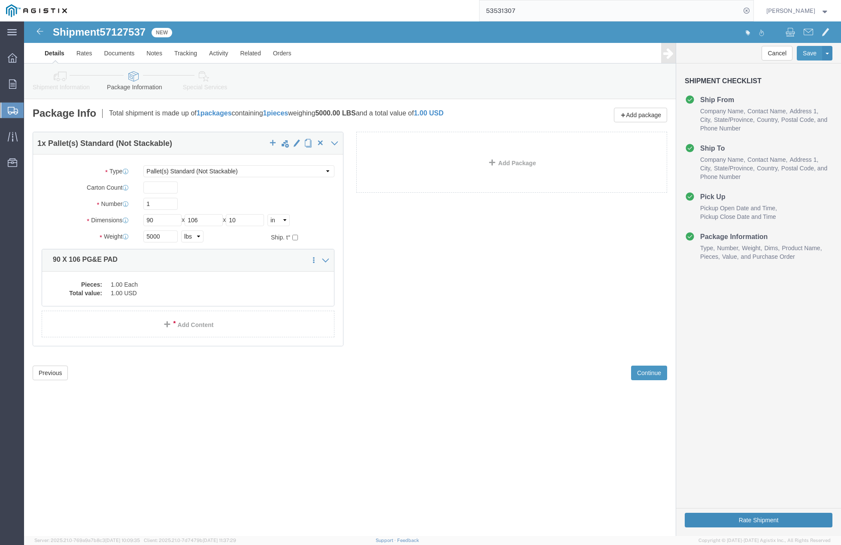
click button "Rate Shipment"
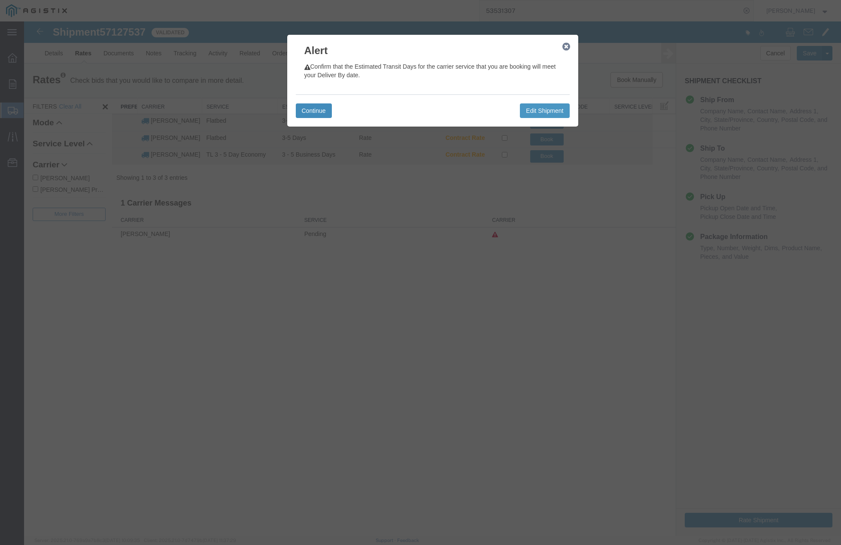
click at [322, 107] on button "Continue" at bounding box center [314, 110] width 36 height 15
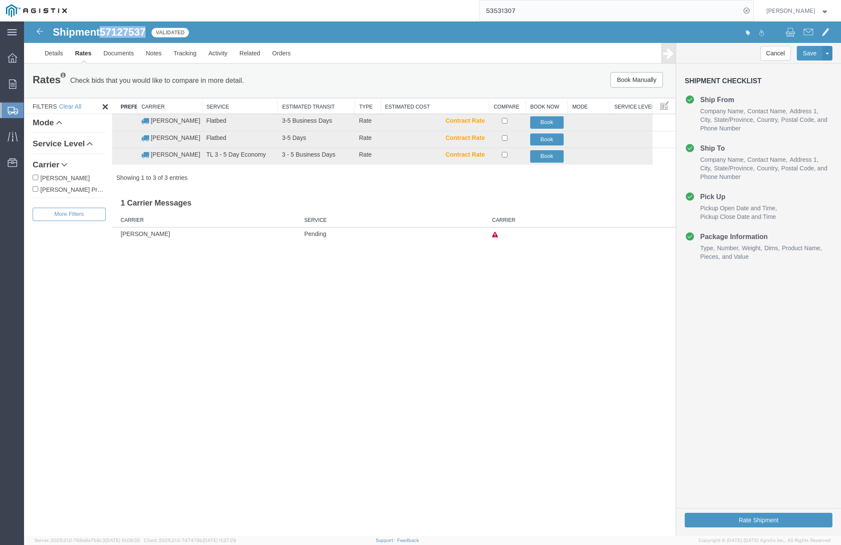
drag, startPoint x: 103, startPoint y: 33, endPoint x: 144, endPoint y: 33, distance: 40.8
click at [146, 34] on span "57127537" at bounding box center [123, 32] width 46 height 12
copy span "57127537"
click at [542, 140] on button "Book" at bounding box center [546, 140] width 33 height 12
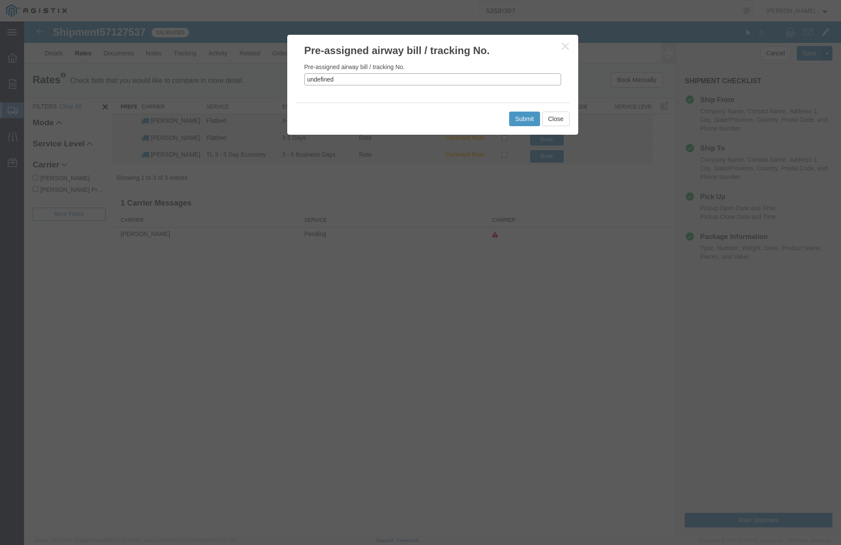
drag, startPoint x: 344, startPoint y: 81, endPoint x: 276, endPoint y: 79, distance: 67.4
click at [276, 79] on div "Pre-assigned airway bill / tracking No. Pre-assigned airway bill / tracking No.…" at bounding box center [432, 278] width 817 height 515
paste input "57127537"
type input "57127537"
click at [522, 118] on button "Submit" at bounding box center [524, 119] width 31 height 15
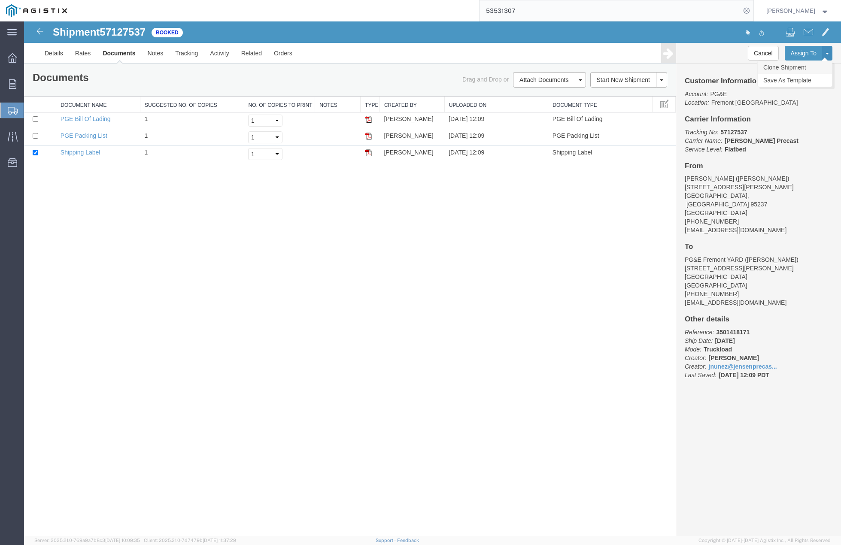
click at [810, 64] on link "Clone Shipment" at bounding box center [795, 67] width 74 height 13
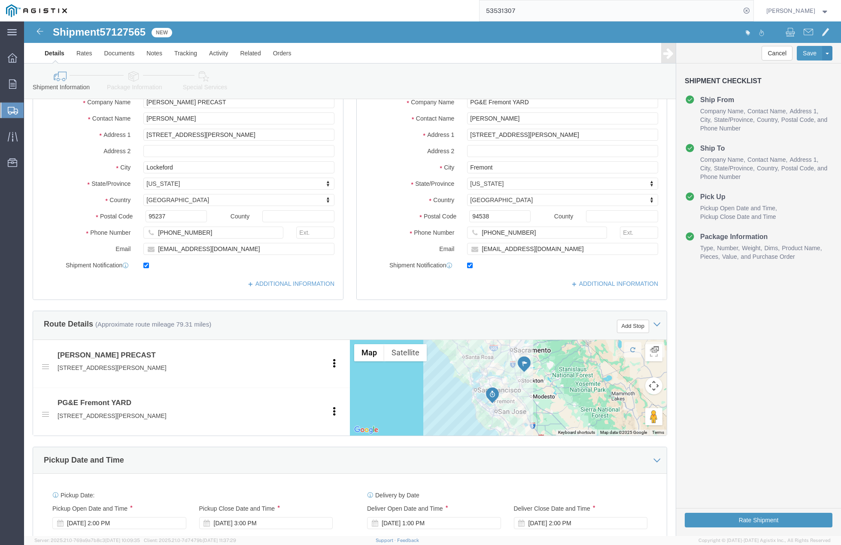
scroll to position [311, 0]
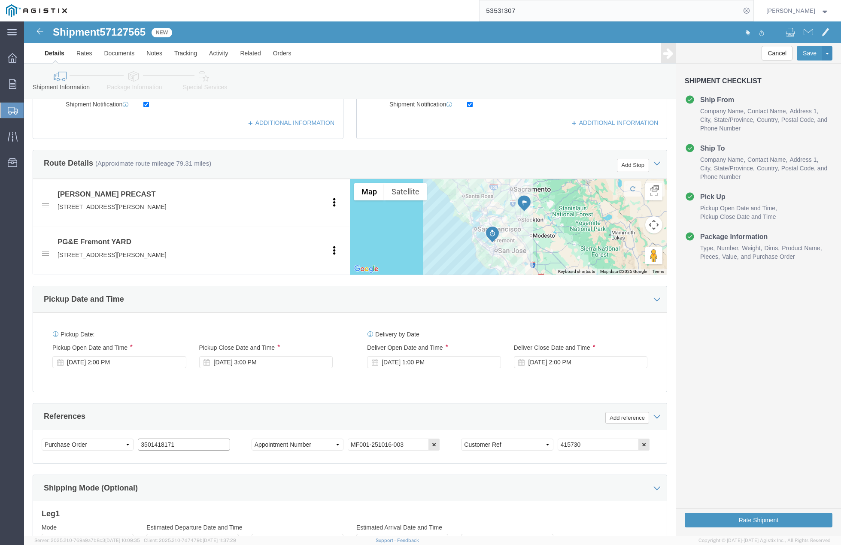
click input "3501418171"
type input "3"
paste input "3501418681"
type input "3501418681"
click input "415730"
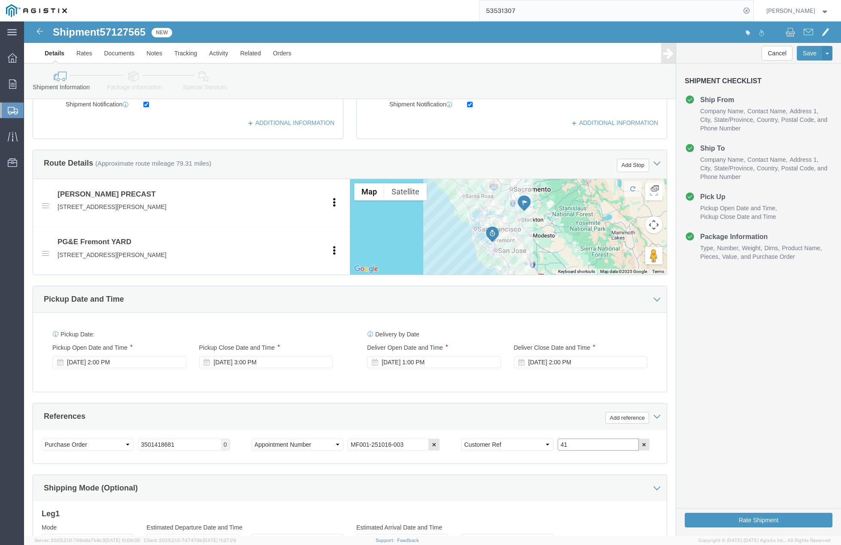
type input "4"
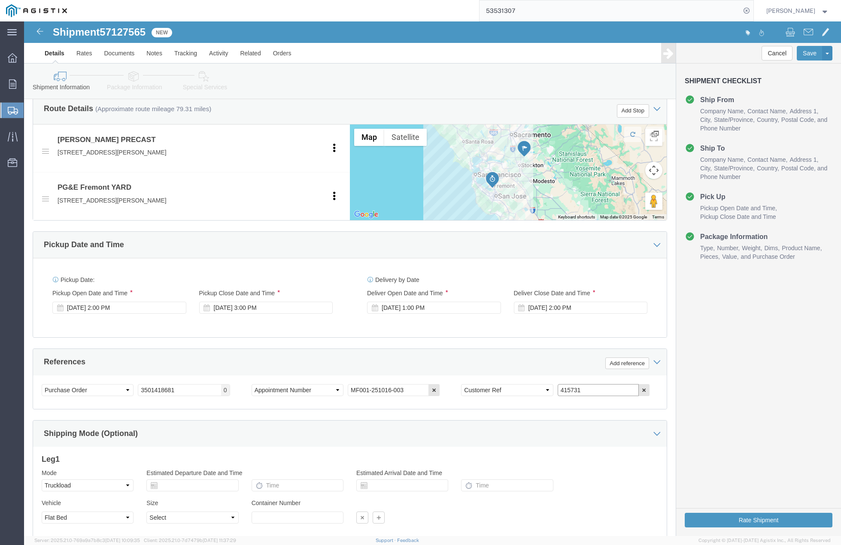
scroll to position [429, 0]
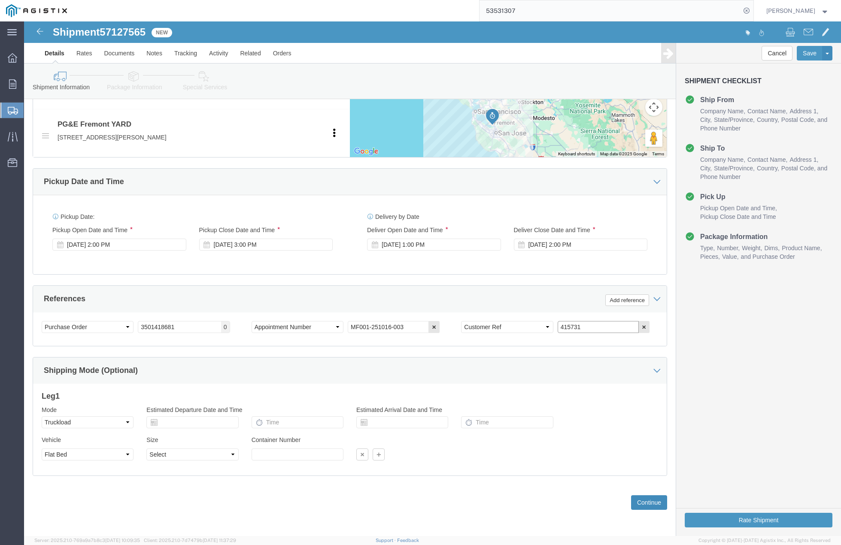
type input "415731"
click button "Continue"
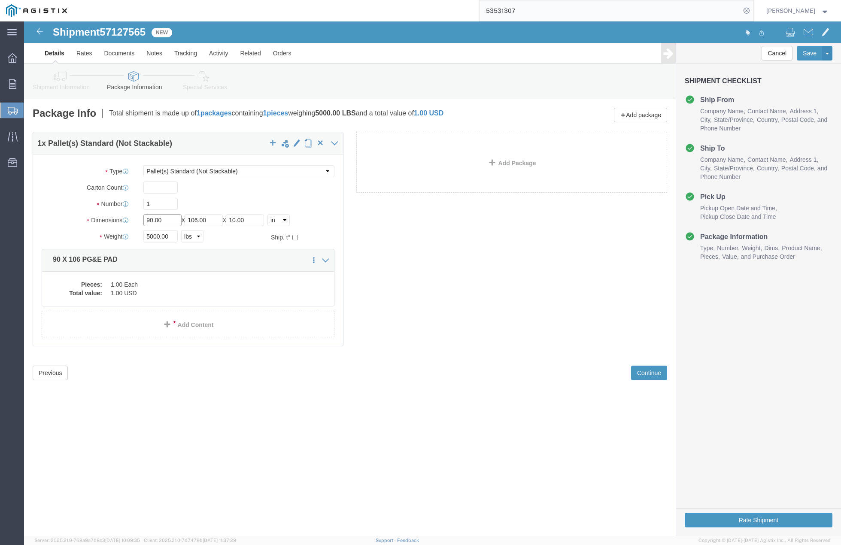
drag, startPoint x: 94, startPoint y: 207, endPoint x: 92, endPoint y: 192, distance: 15.2
click div "Dimensions Length 90.00 x Width 106.00 x Height 10.00 Select cm ft in"
type input "24"
type input "36"
type input "30"
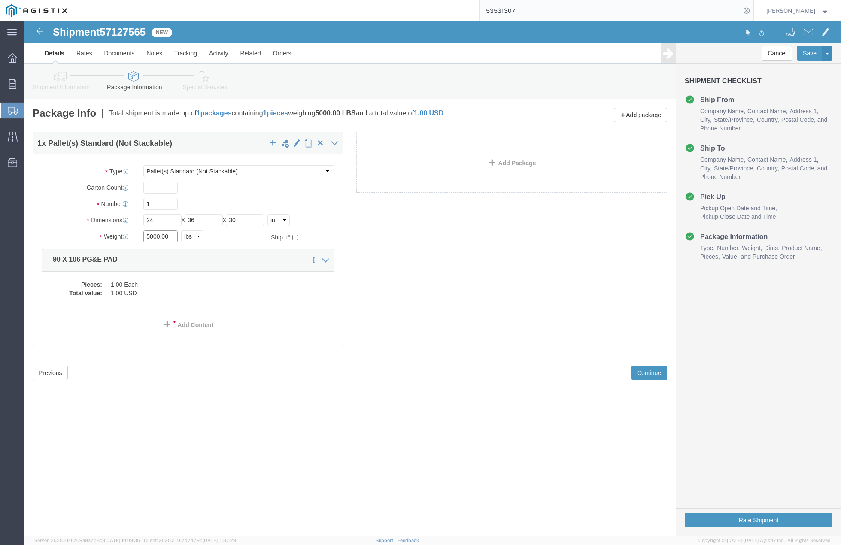
drag, startPoint x: 141, startPoint y: 214, endPoint x: 70, endPoint y: 209, distance: 70.6
click div "Weight 5000.00 Select kgs lbs Ship. t°"
type input "10000"
click dd "1.00 Each"
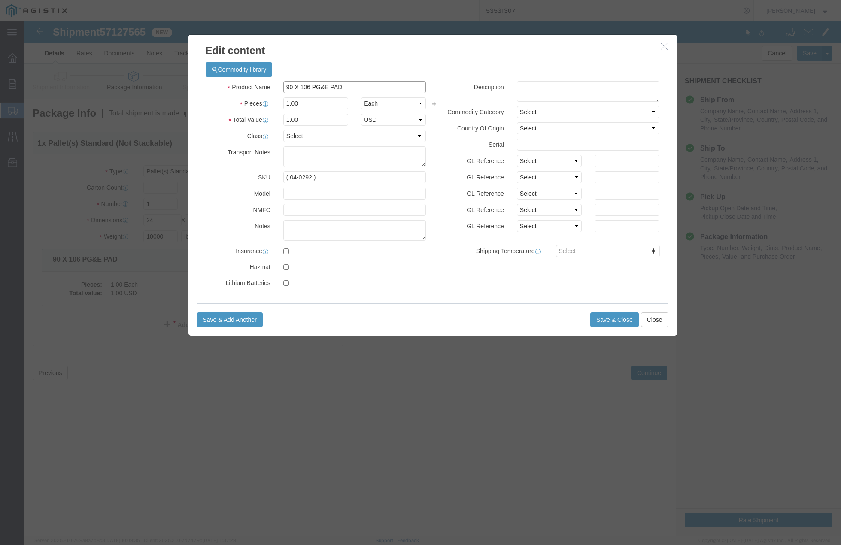
drag, startPoint x: 320, startPoint y: 66, endPoint x: 217, endPoint y: 61, distance: 103.6
click div "Product Name 90 X 106 PG&E PAD"
type input "# 3 SPLICE BOX ASSY"
click input "1.00"
type input "1"
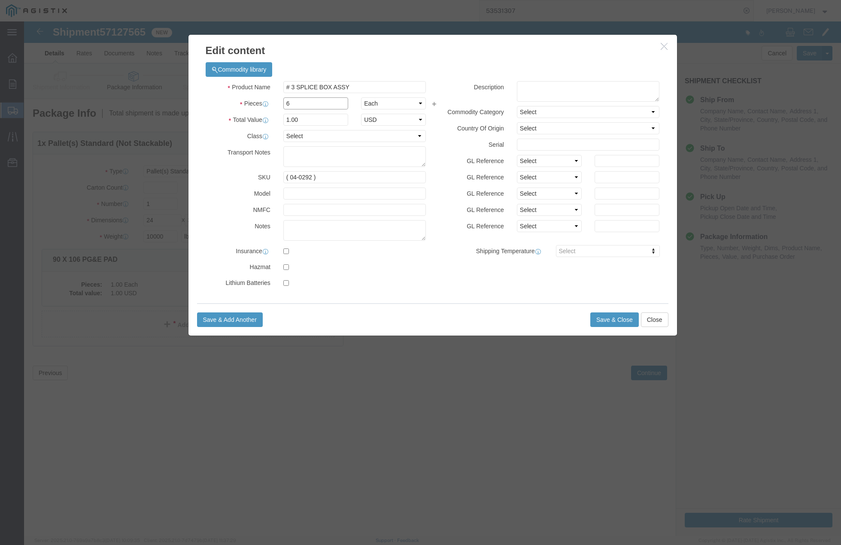
type input "6"
click input "( 04-0292 )"
type input "( 01-9598 )"
click button "Save & Close"
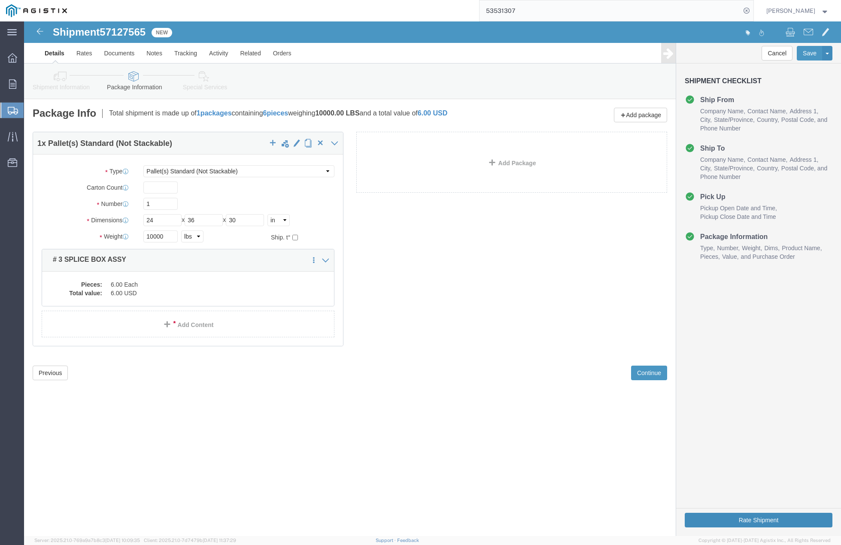
click button "Rate Shipment"
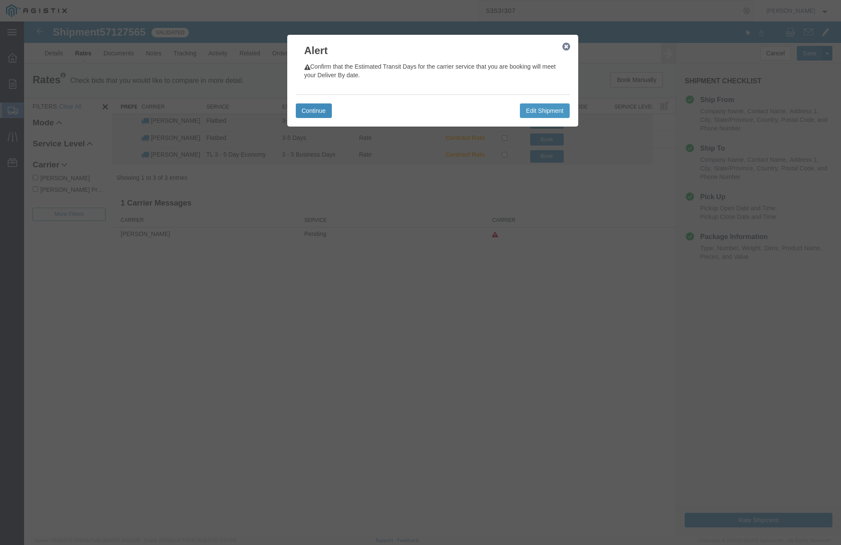
click at [319, 105] on button "Continue" at bounding box center [314, 110] width 36 height 15
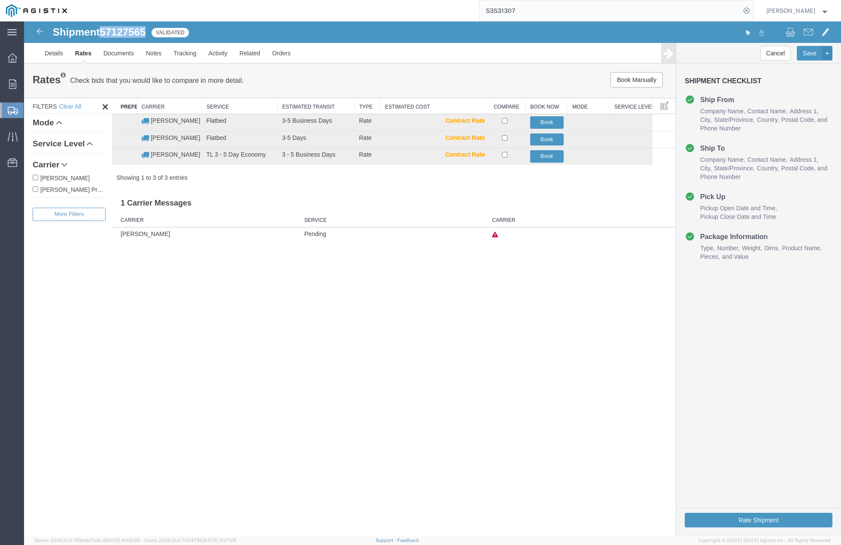
drag, startPoint x: 104, startPoint y: 31, endPoint x: 147, endPoint y: 31, distance: 42.9
click at [146, 31] on span "57127565" at bounding box center [123, 32] width 46 height 12
copy span "57127565"
click at [537, 140] on button "Book" at bounding box center [546, 140] width 33 height 12
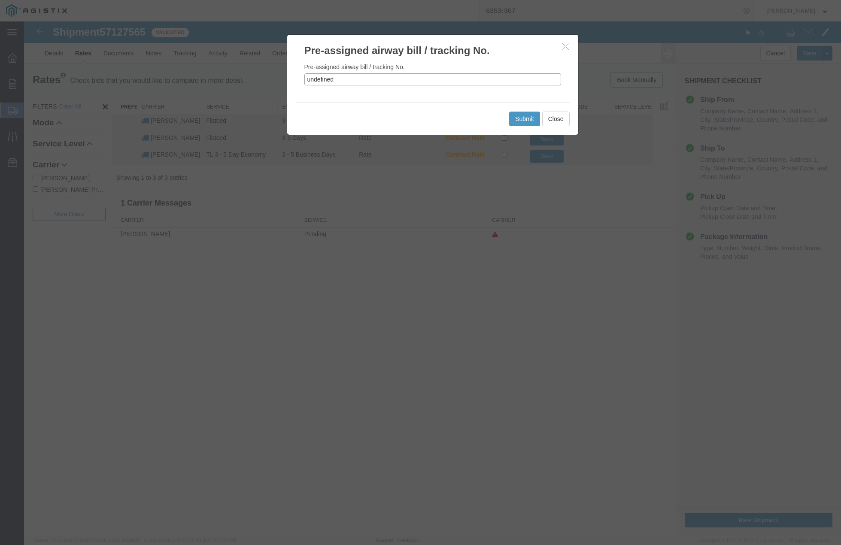
click at [301, 77] on div "Pre-assigned airway bill / tracking No. undefined" at bounding box center [432, 80] width 291 height 45
paste input "57127565"
type input "57127565"
click at [520, 118] on button "Submit" at bounding box center [524, 119] width 31 height 15
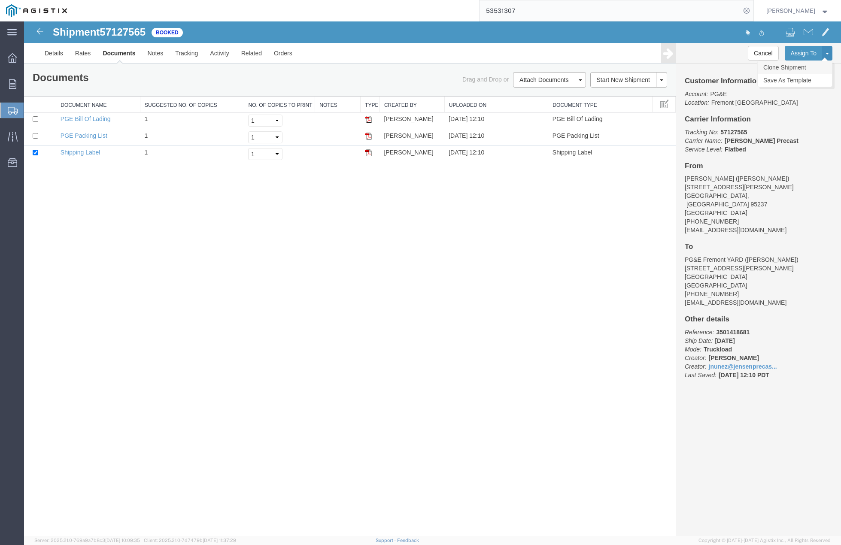
click at [814, 65] on link "Clone Shipment" at bounding box center [795, 67] width 74 height 13
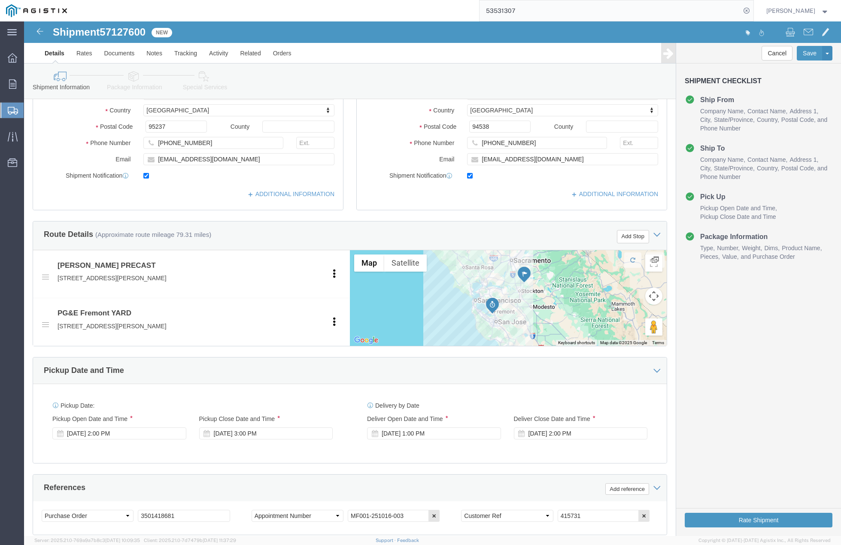
scroll to position [247, 0]
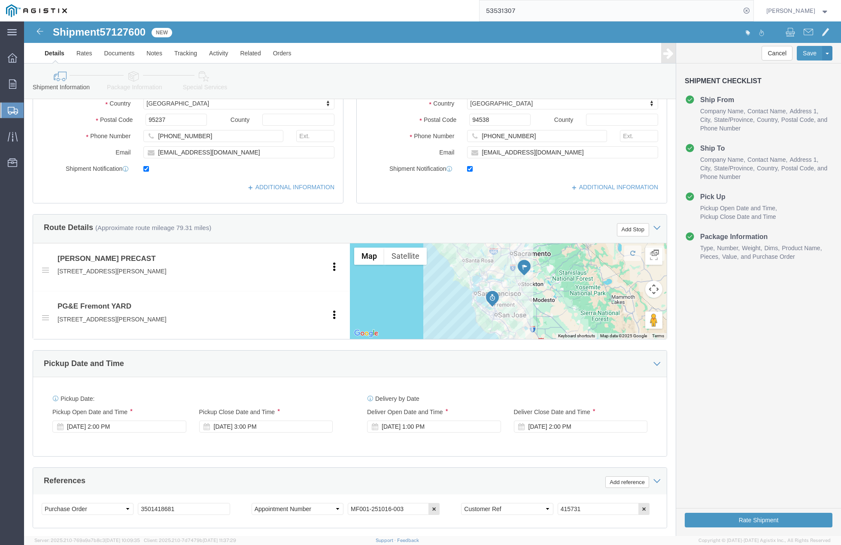
click div "Customer Information Account Select [PERSON_NAME] PRECAST PG&E Location Select …"
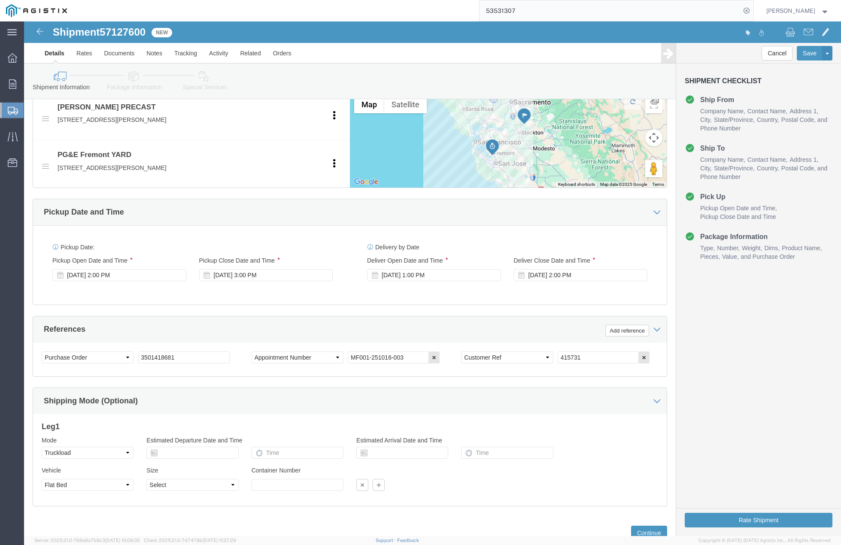
scroll to position [408, 0]
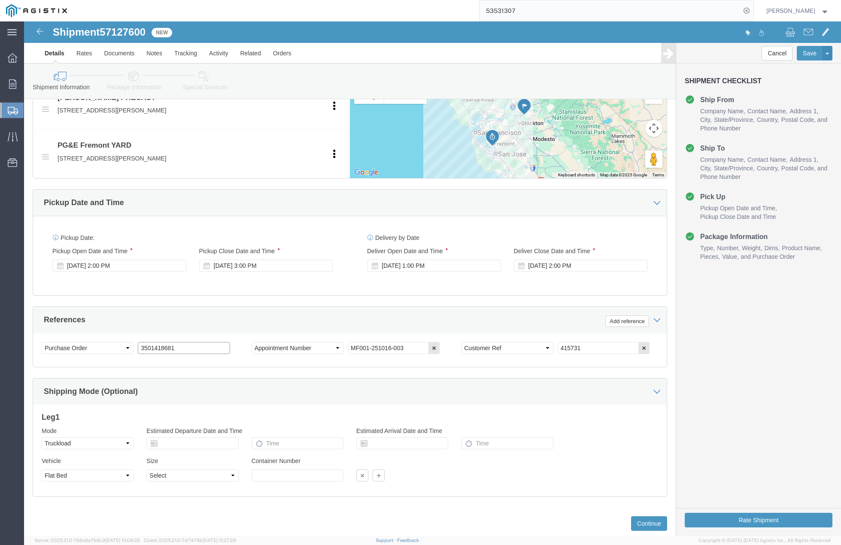
drag, startPoint x: 128, startPoint y: 330, endPoint x: 118, endPoint y: 329, distance: 10.3
click input "3501418681"
paste input "3501424607"
type input "3501424607"
drag, startPoint x: 381, startPoint y: 325, endPoint x: 319, endPoint y: 323, distance: 61.9
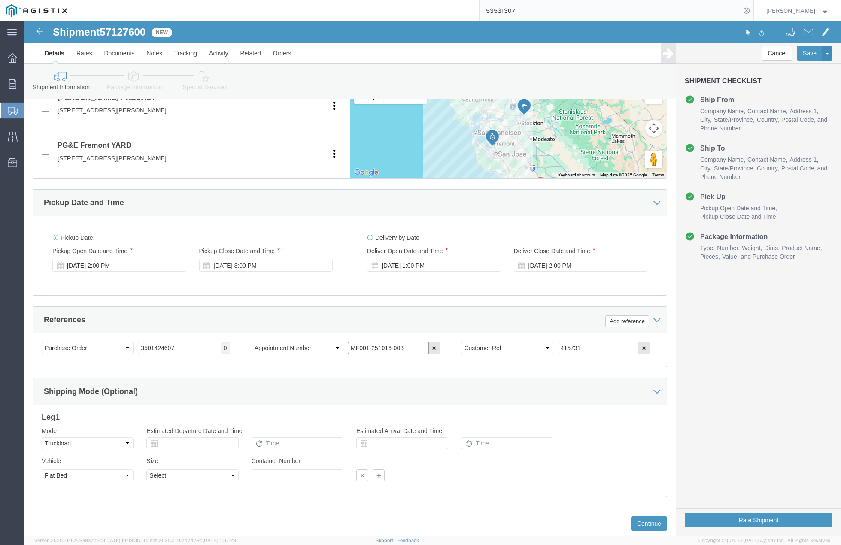
click div "Select Account Type Activity ID Airline Appointment Number ASN Batch Request # …"
type input "MF001-251016-003"
drag, startPoint x: 544, startPoint y: 324, endPoint x: 517, endPoint y: 328, distance: 26.5
click div "Select Account Type Activity ID Airline Appointment Number ASN Batch Request # …"
type input "415732"
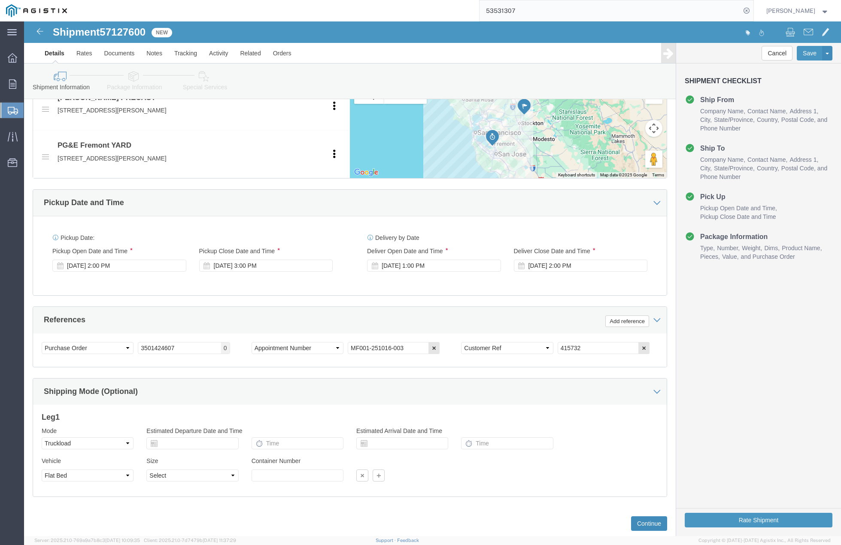
click button "Continue"
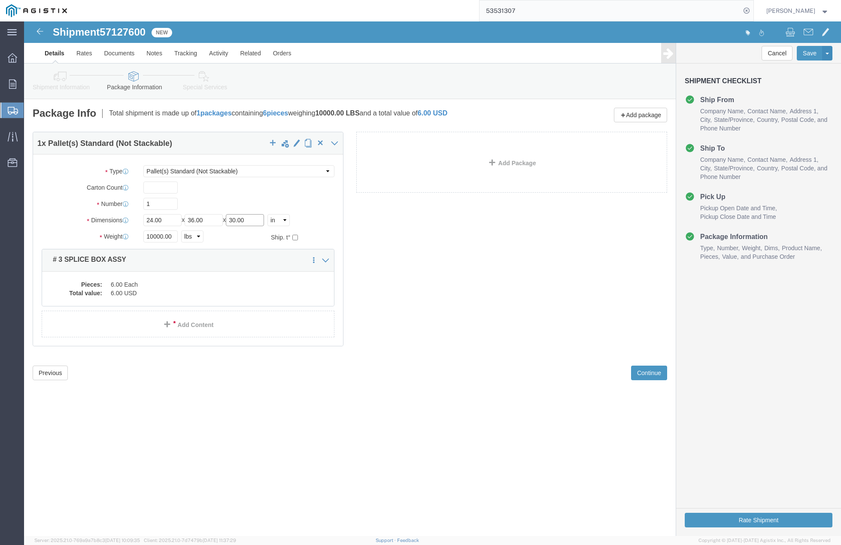
click input "30.00"
type input "36.00"
click div "Shipment 57127600 New Details Rates Documents Notes Tracking Activity Related O…"
drag, startPoint x: 128, startPoint y: 214, endPoint x: 99, endPoint y: 212, distance: 29.3
click div "Weight Total weight of packages in pounds or kilograms 10000.00 Select kgs lbs …"
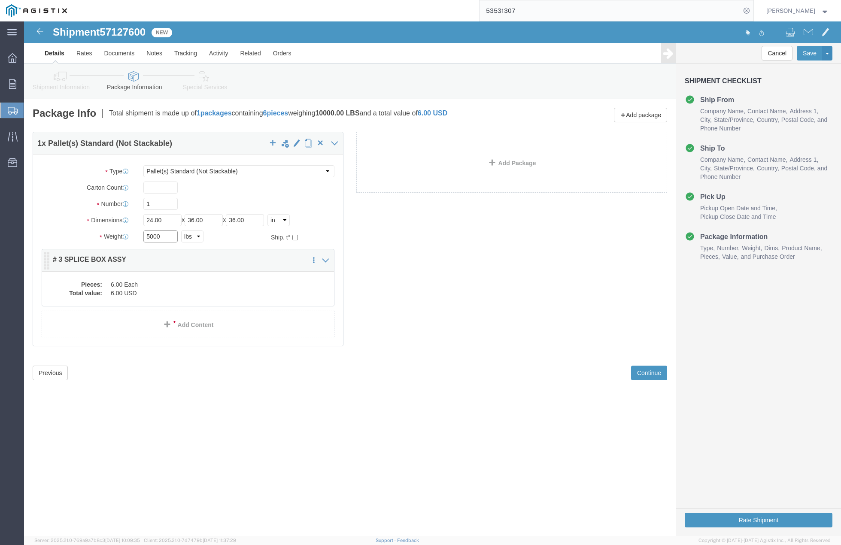
type input "5000"
click div "1 x Pallet(s) Standard (Not Stackable) Package Type Select Bulk Bundle(s) Cardb…"
click dd "6.00 Each"
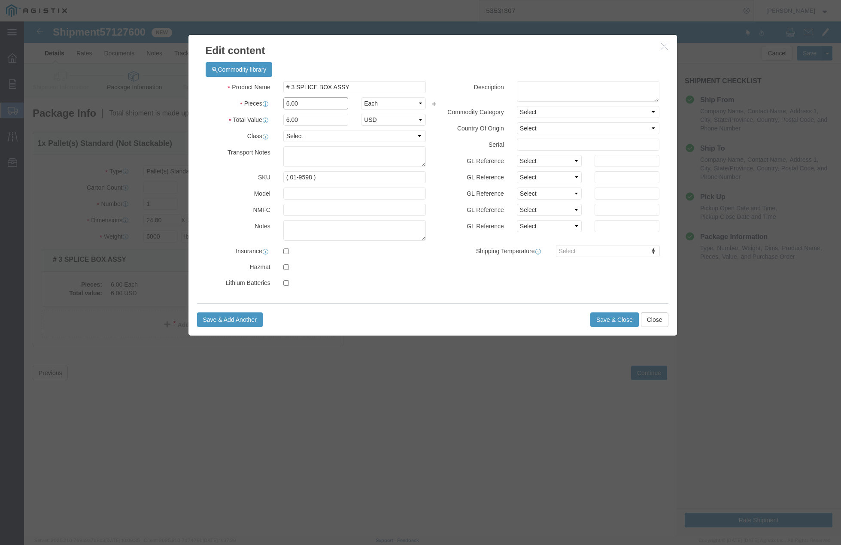
click input "6.00"
type input "2.00"
type input "2"
click input "( 01-9598 )"
type input "( 01-9599 )"
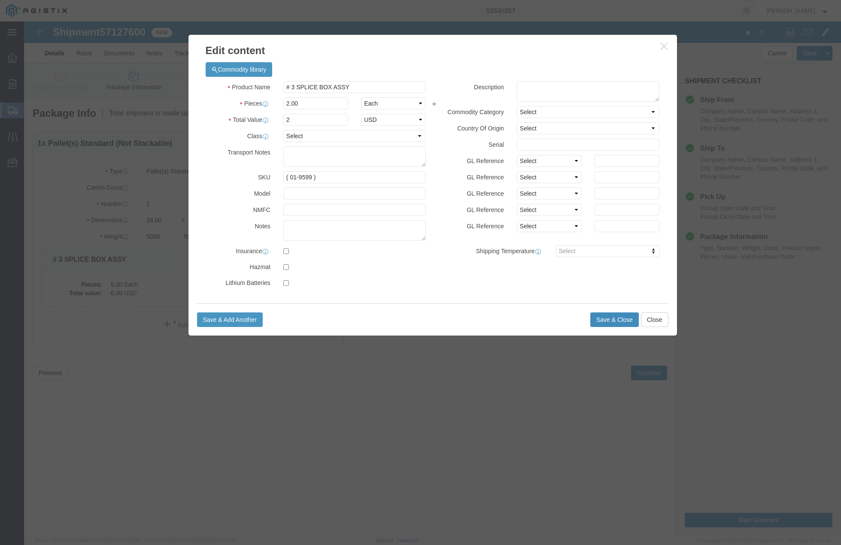
click button "Save & Close"
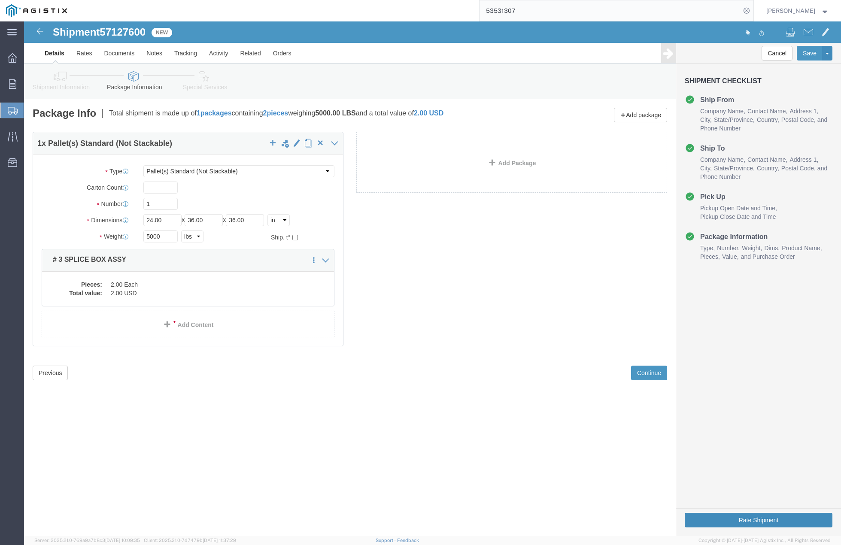
click button "Rate Shipment"
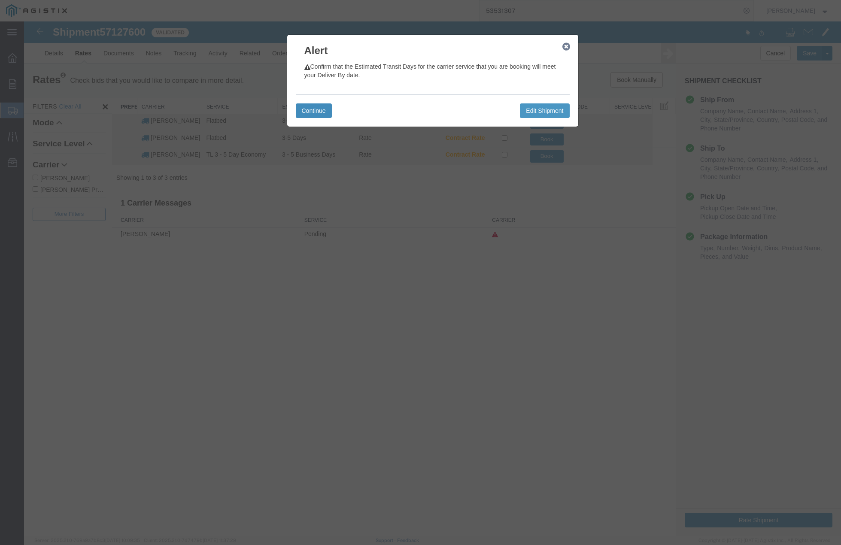
click at [321, 112] on button "Continue" at bounding box center [314, 110] width 36 height 15
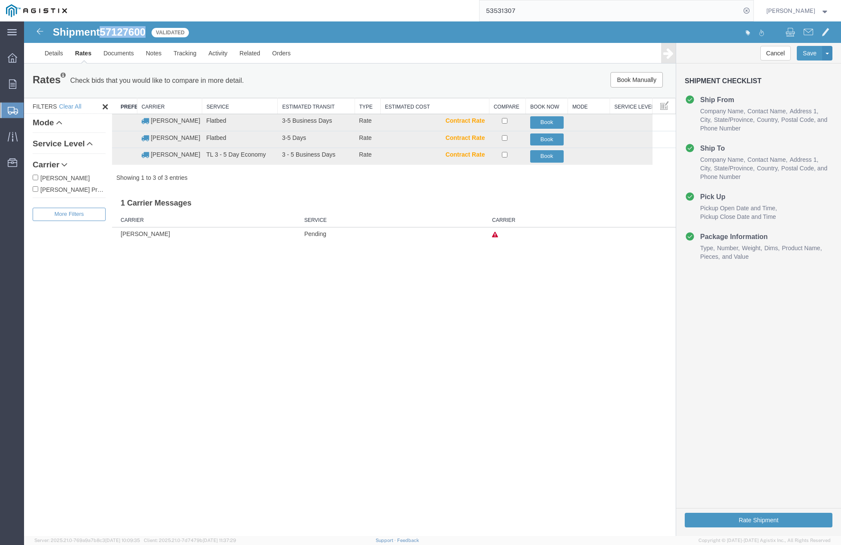
drag, startPoint x: 104, startPoint y: 30, endPoint x: 147, endPoint y: 30, distance: 42.5
click at [146, 30] on span "57127600" at bounding box center [123, 32] width 46 height 12
copy span "57127600"
click at [548, 139] on button "Book" at bounding box center [546, 140] width 33 height 12
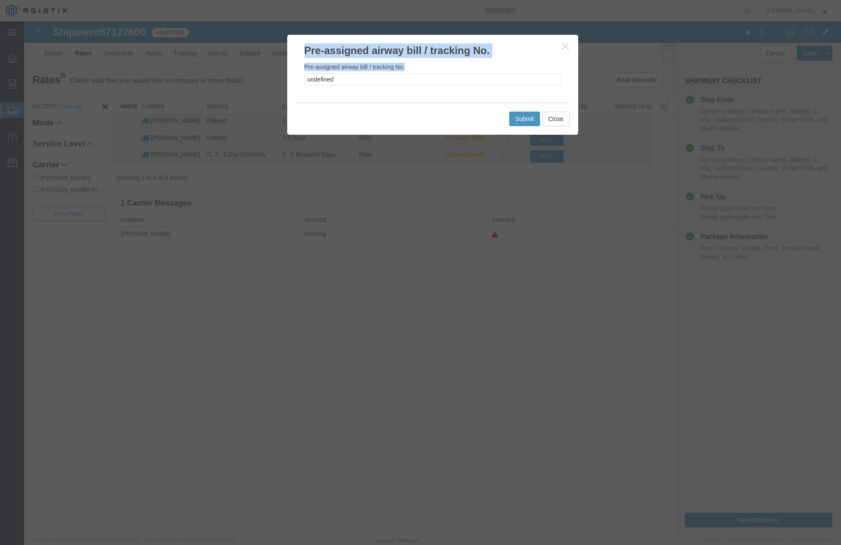
drag, startPoint x: 308, startPoint y: 85, endPoint x: 265, endPoint y: 84, distance: 43.4
click at [265, 84] on div "Pre-assigned airway bill / tracking No. Pre-assigned airway bill / tracking No.…" at bounding box center [432, 278] width 817 height 515
click at [339, 82] on input "undefined" at bounding box center [432, 79] width 257 height 12
type input "u"
paste input "57127600"
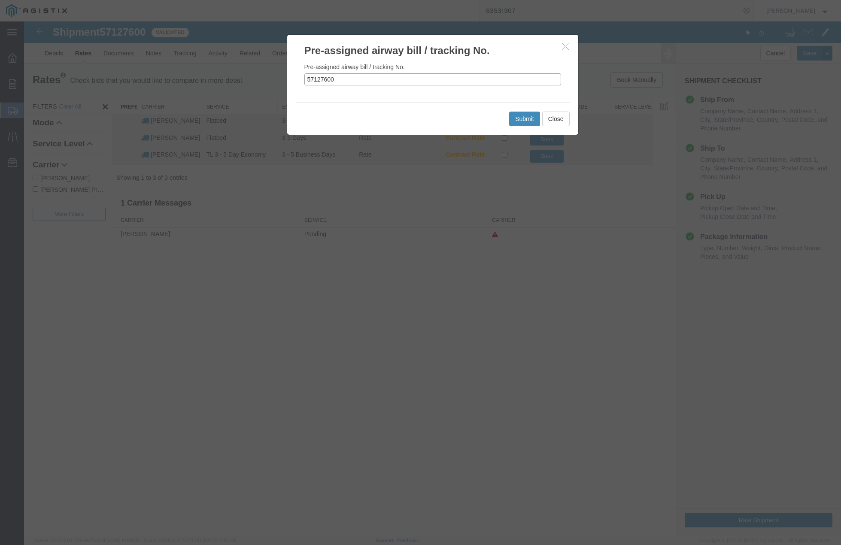
type input "57127600"
click at [523, 116] on button "Submit" at bounding box center [524, 119] width 31 height 15
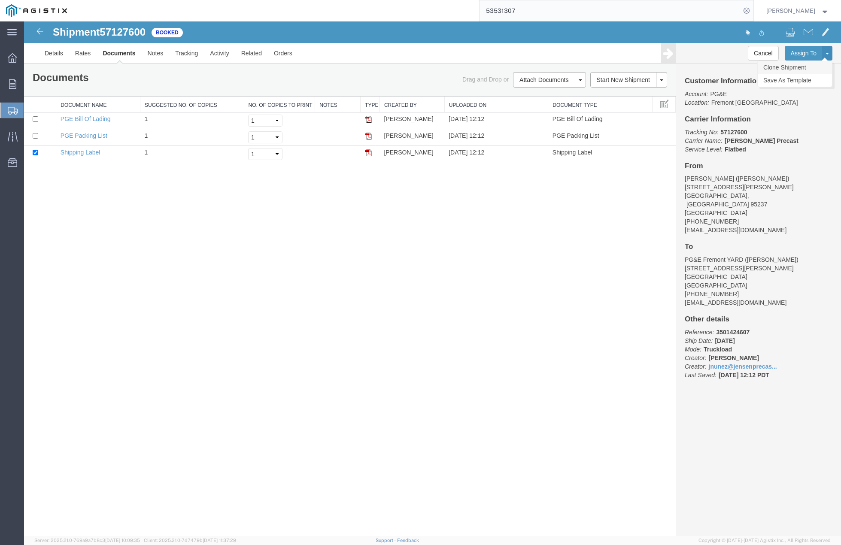
click at [797, 67] on link "Clone Shipment" at bounding box center [795, 67] width 74 height 13
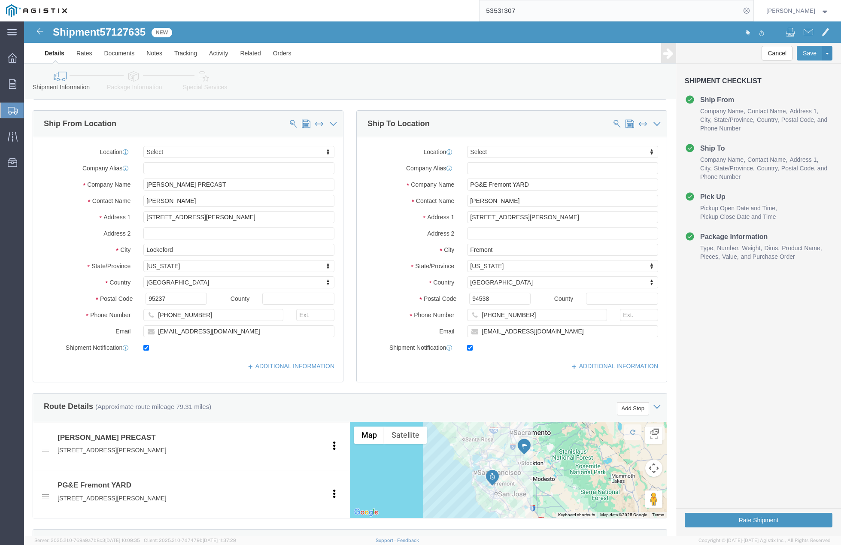
scroll to position [225, 0]
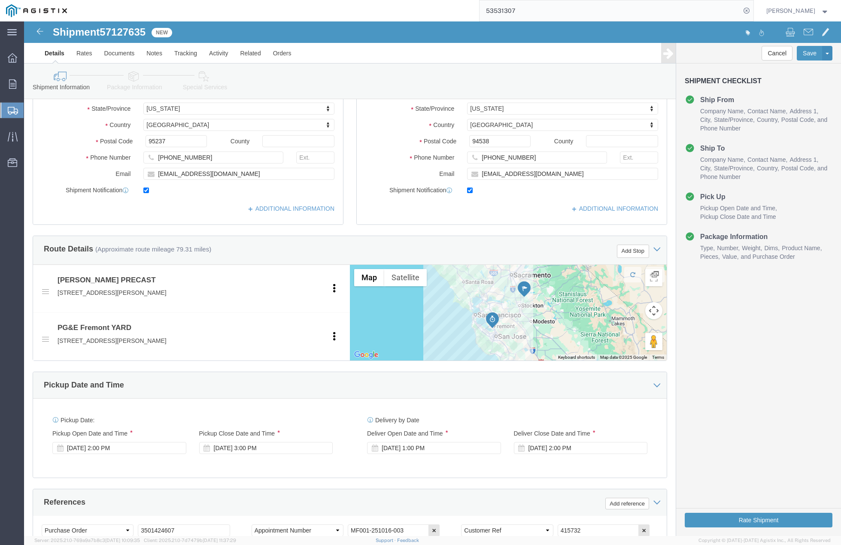
click div "Pickup Date: Pickup Start Date Pickup Start Time Pickup Open Date and Time [DAT…"
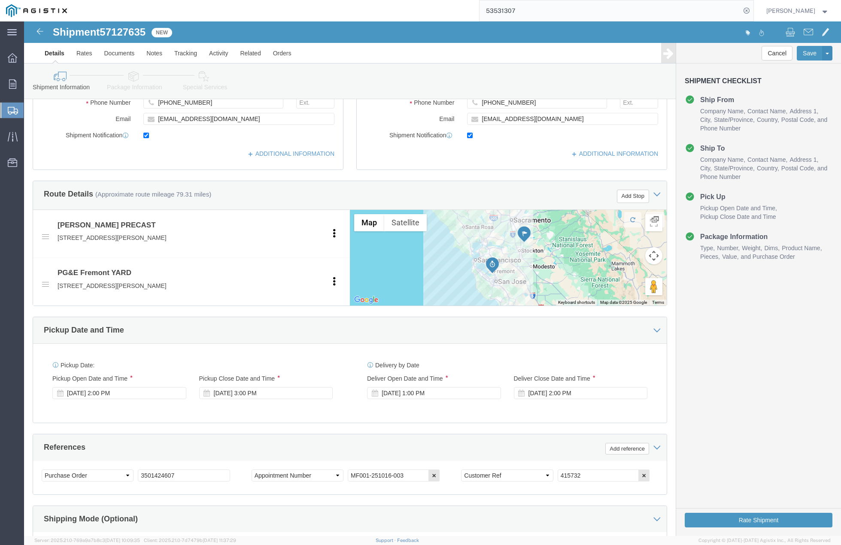
scroll to position [429, 0]
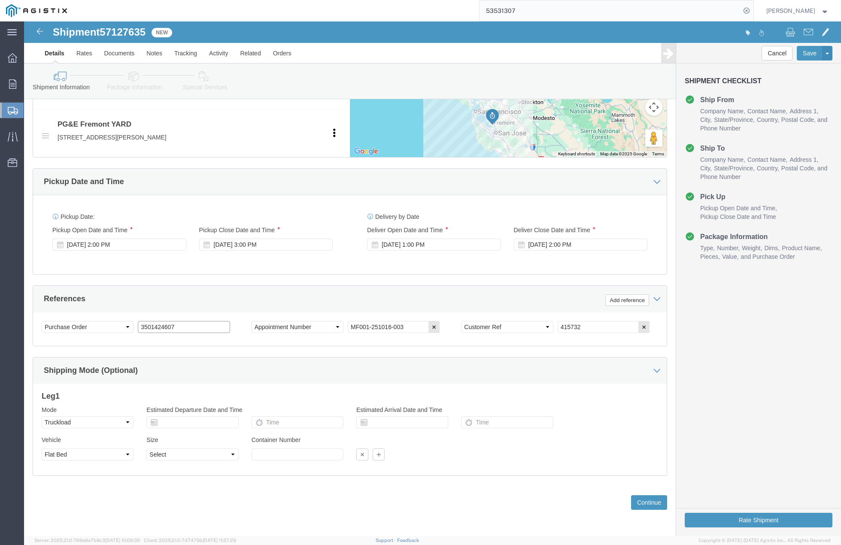
click input "3501424607"
type input "3"
paste input "3501420871"
type input "3501420871"
drag, startPoint x: 514, startPoint y: 307, endPoint x: 513, endPoint y: 302, distance: 4.8
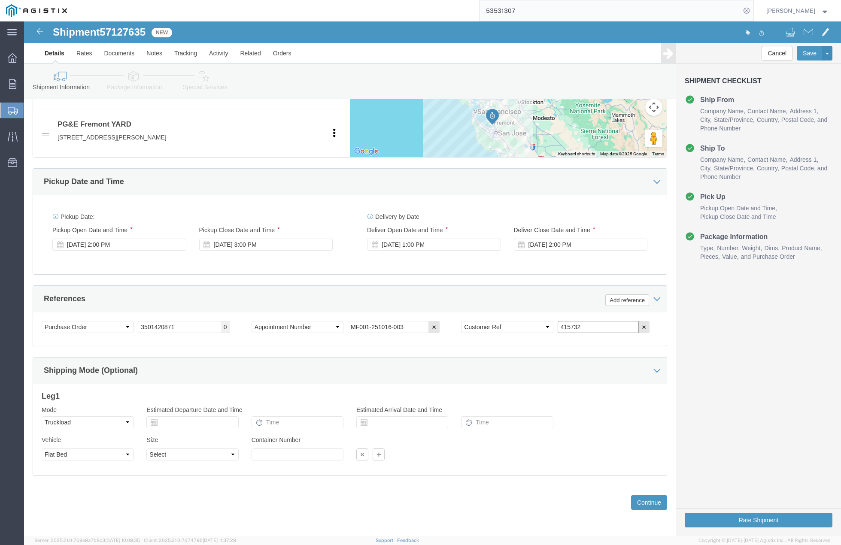
click div "Select Account Type Activity ID Airline Appointment Number ASN Batch Request # …"
type input "2"
type input "415734"
click button "Continue"
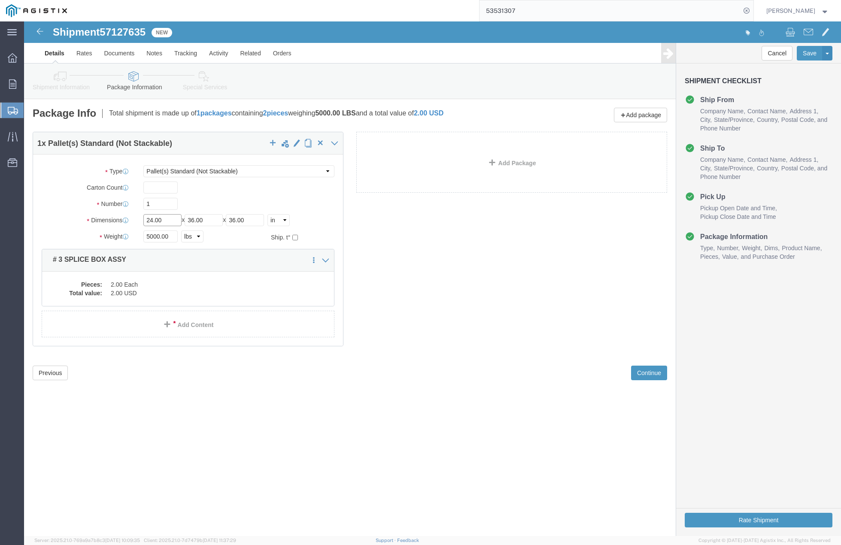
click div "Length 24.00 x Width 36.00 x Height 36.00 Select cm ft in"
type input "36"
type input "60"
type input "10"
drag, startPoint x: 149, startPoint y: 216, endPoint x: 77, endPoint y: 215, distance: 71.7
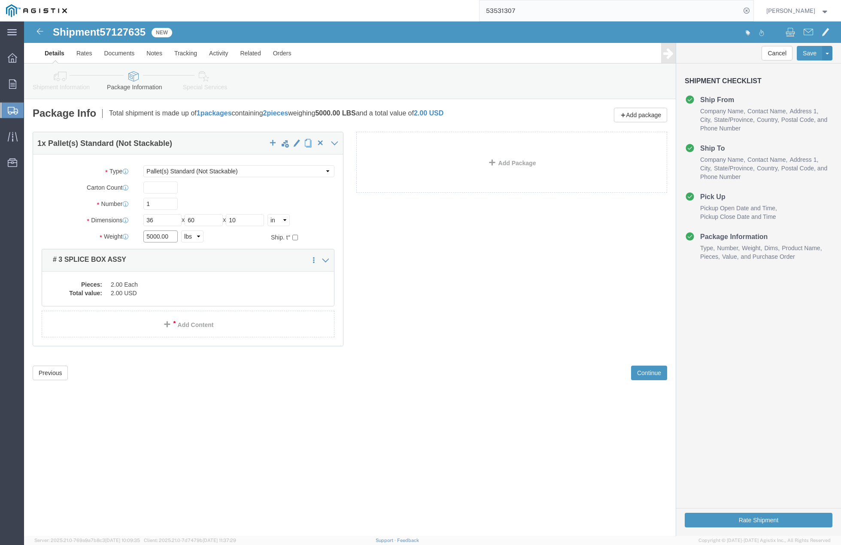
click div "Weight 5000.00 Select kgs lbs Ship. t°"
type input "1250"
click div "Pieces: 2.00 Each Total value: 2.00 USD"
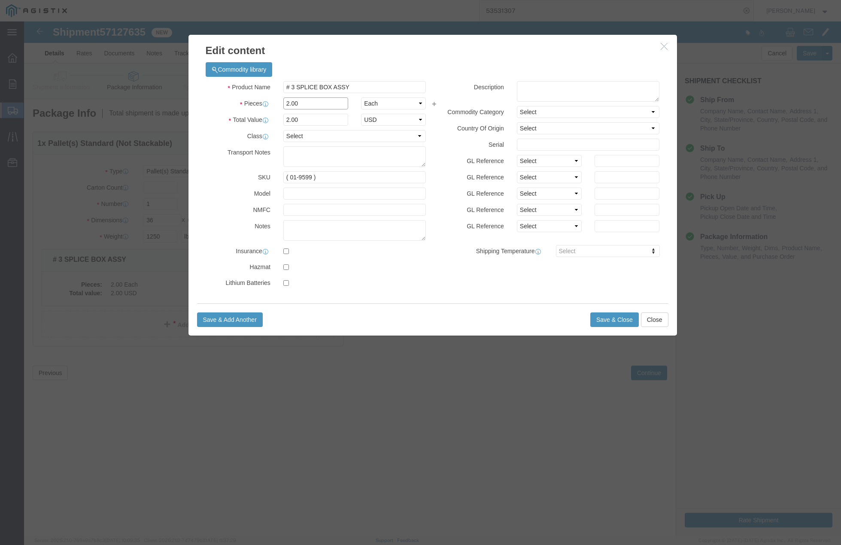
drag, startPoint x: 275, startPoint y: 85, endPoint x: 249, endPoint y: 81, distance: 25.6
click div "Pieces 2.00 Select Bag Barrels 100Board Feet Bottle Box Blister Pack Carats Can…"
type input "4"
click input "# 3 SPLICE BOX ASSY"
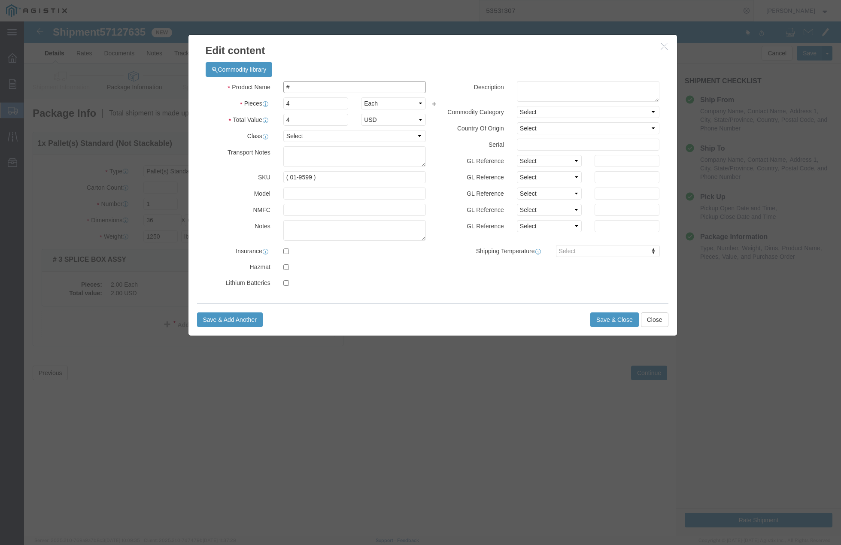
type input "#"
type input "# 5 SPLICE IVT COVERS"
click input "( 01-9599 )"
type input "( 02-5604 )"
click button "Save & Close"
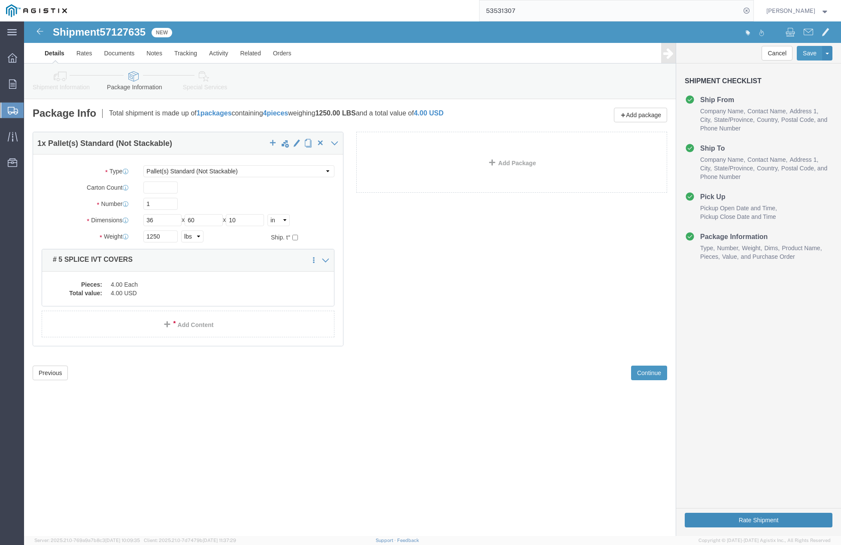
click button "Rate Shipment"
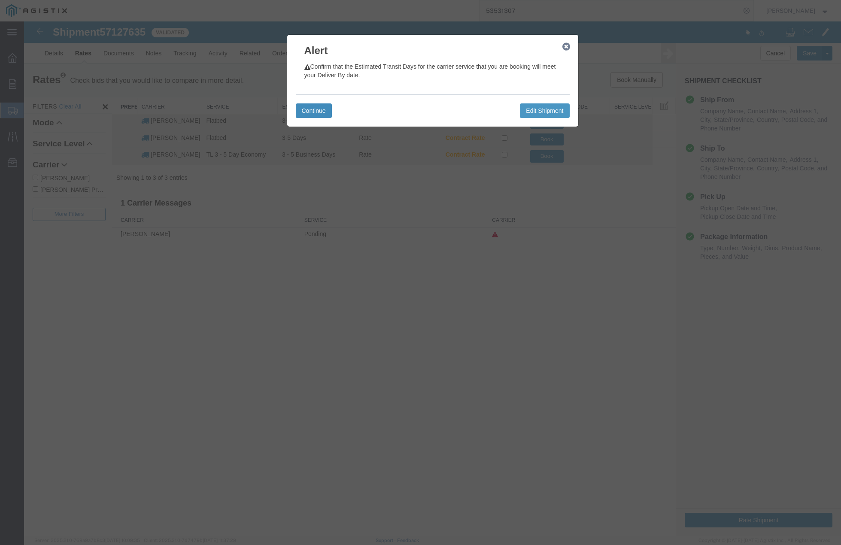
click at [310, 106] on button "Continue" at bounding box center [314, 110] width 36 height 15
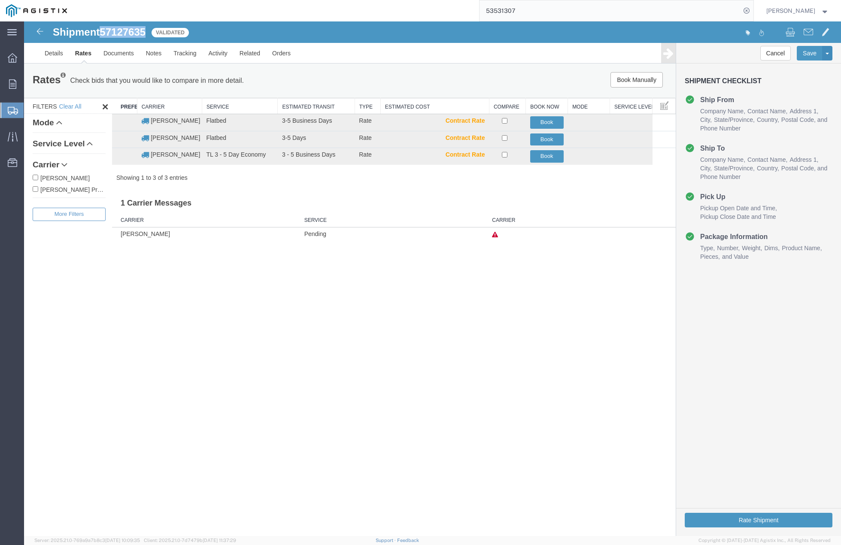
drag, startPoint x: 104, startPoint y: 31, endPoint x: 146, endPoint y: 37, distance: 42.9
click at [146, 37] on span "57127635" at bounding box center [123, 32] width 46 height 12
copy span "57127635"
click at [542, 139] on button "Book" at bounding box center [546, 140] width 33 height 12
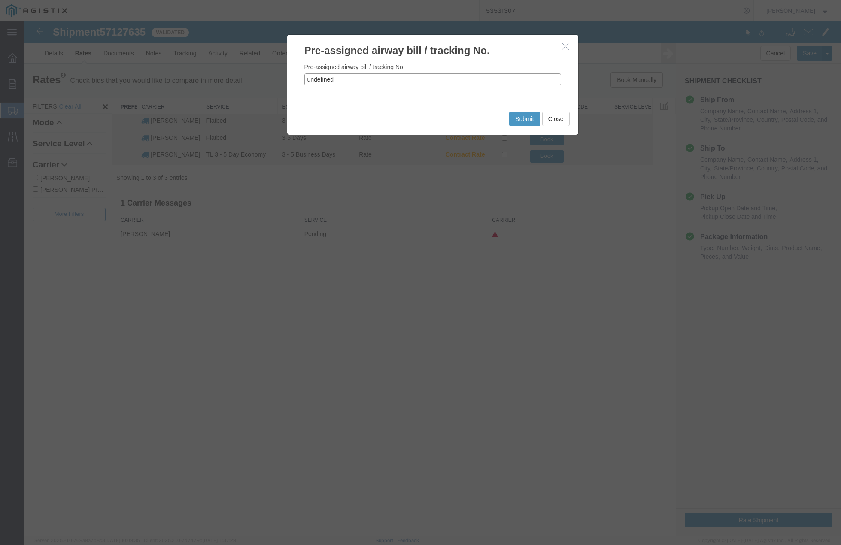
click at [268, 78] on div "Pre-assigned airway bill / tracking No. Pre-assigned airway bill / tracking No.…" at bounding box center [432, 278] width 817 height 515
paste input "57127635"
type input "57127635"
click at [523, 122] on button "Submit" at bounding box center [524, 119] width 31 height 15
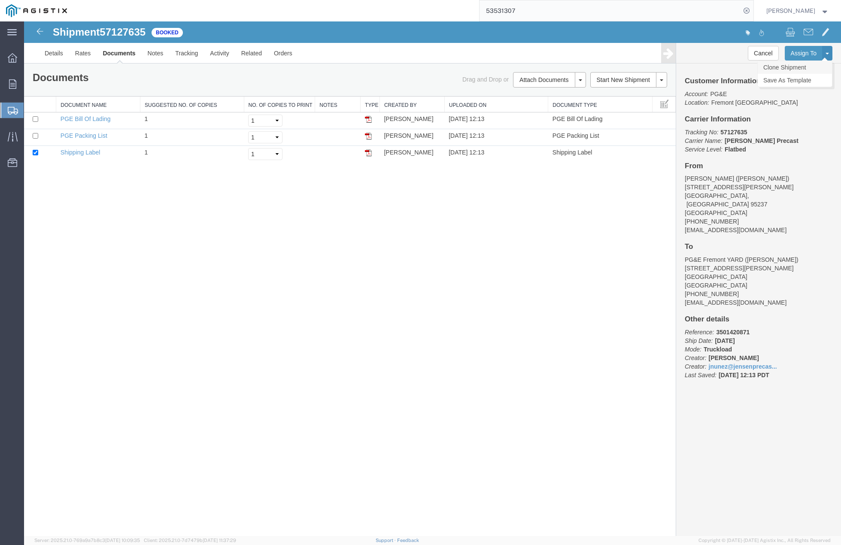
click at [804, 67] on link "Clone Shipment" at bounding box center [795, 67] width 74 height 13
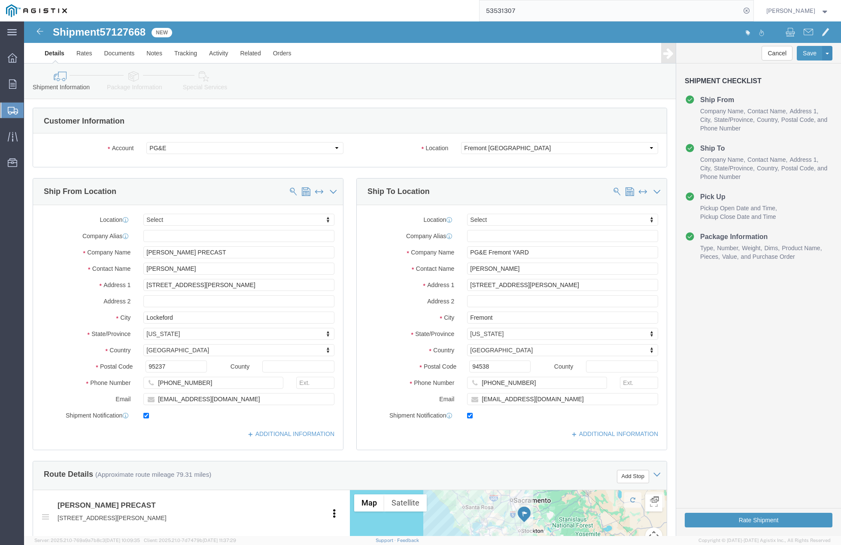
click div "Customer Information Account Select [PERSON_NAME] PRECAST PG&E Location Select …"
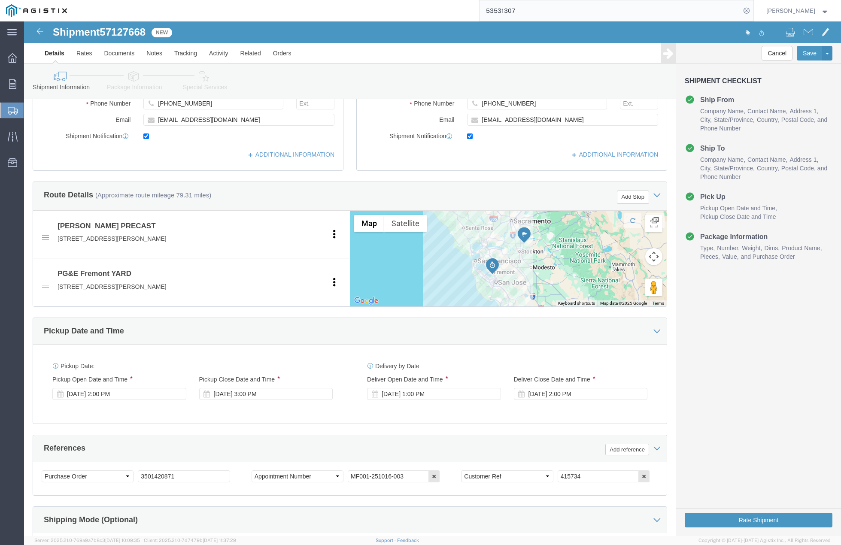
scroll to position [290, 0]
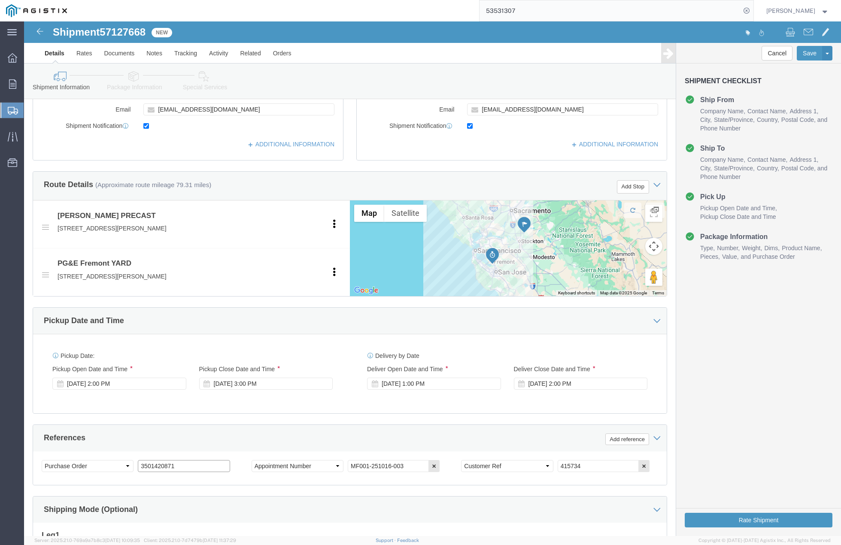
click input "3501420871"
type input "3"
paste input "3501423408"
type input "3501423408"
click input "415734"
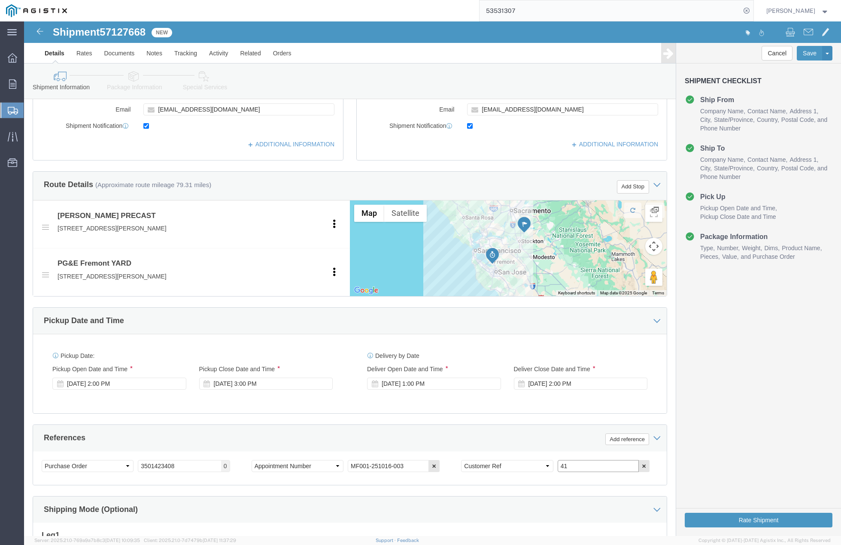
type input "4"
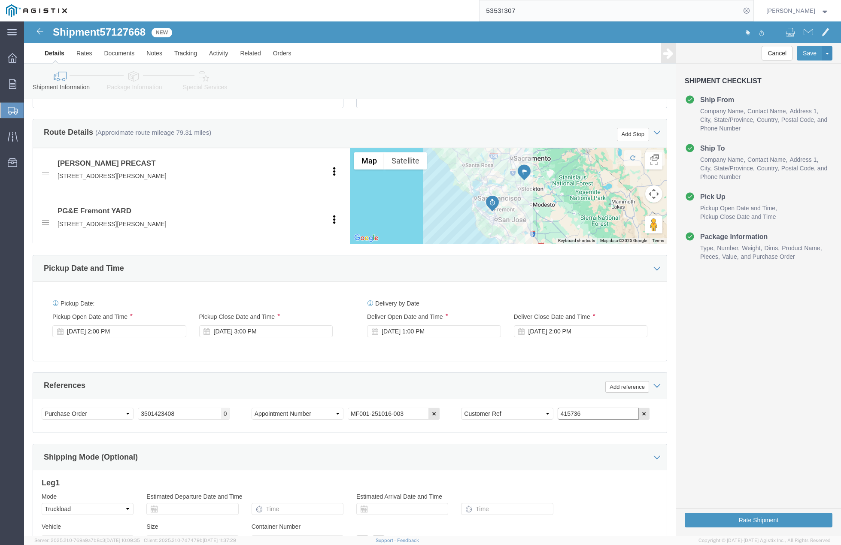
scroll to position [429, 0]
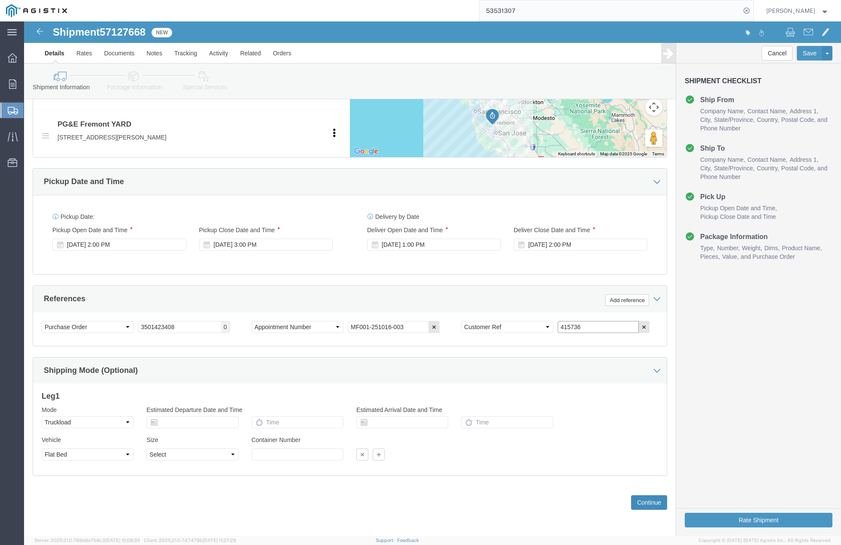
type input "415736"
click button "Continue"
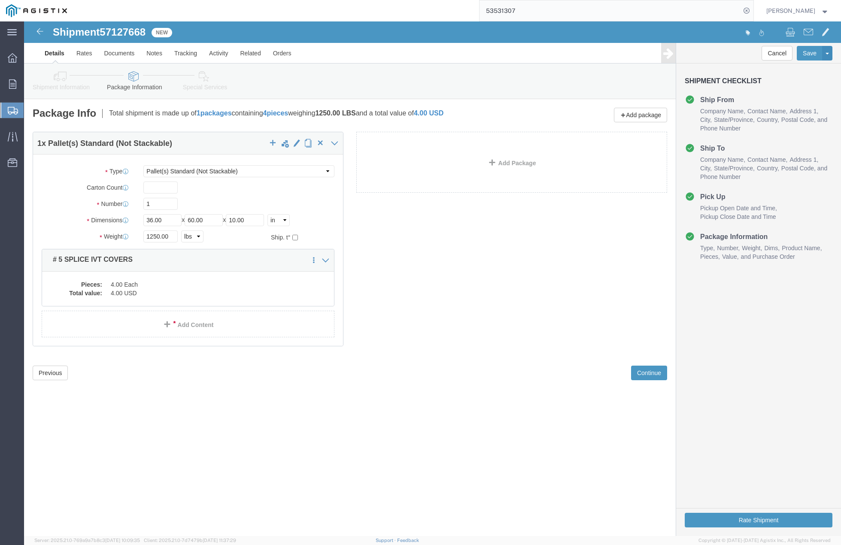
click div "Shipment 57127668 New Details Rates Documents Notes Tracking Activity Related O…"
drag, startPoint x: 312, startPoint y: 403, endPoint x: 135, endPoint y: 240, distance: 240.1
click div "Shipment 57127668 New Details Rates Documents Notes Tracking Activity Related O…"
drag, startPoint x: 142, startPoint y: 218, endPoint x: 102, endPoint y: 211, distance: 40.9
click div "Weight 1250.00 Select kgs lbs Ship. t°"
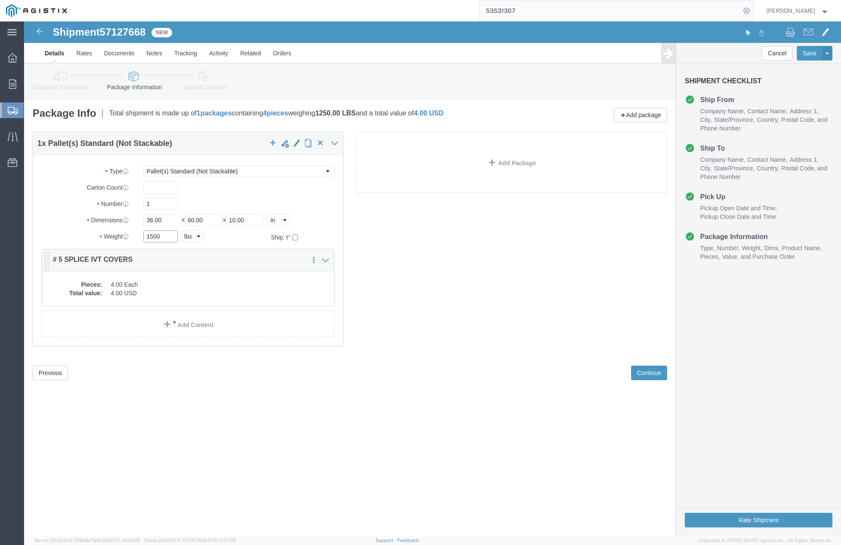
type input "1500"
click dd "4.00 Each"
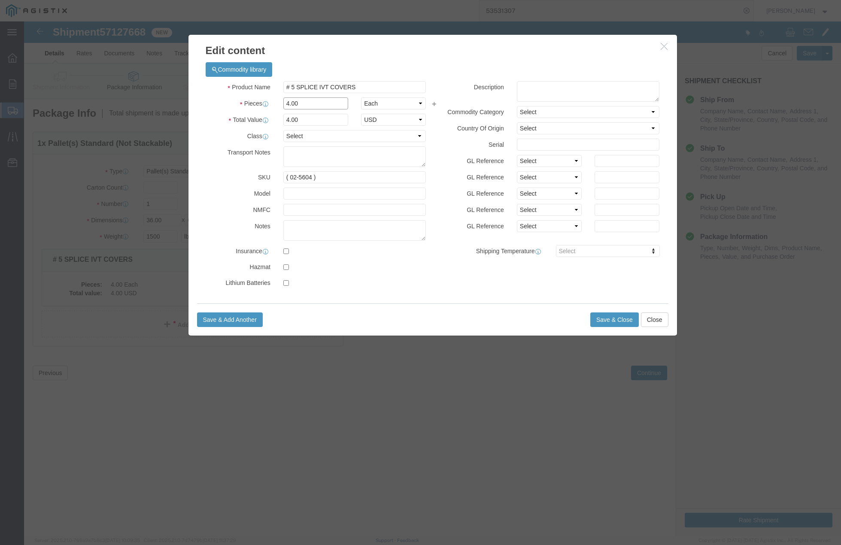
click input "4.00"
type input "500"
click label "SKU"
drag, startPoint x: 260, startPoint y: 87, endPoint x: 245, endPoint y: 84, distance: 15.7
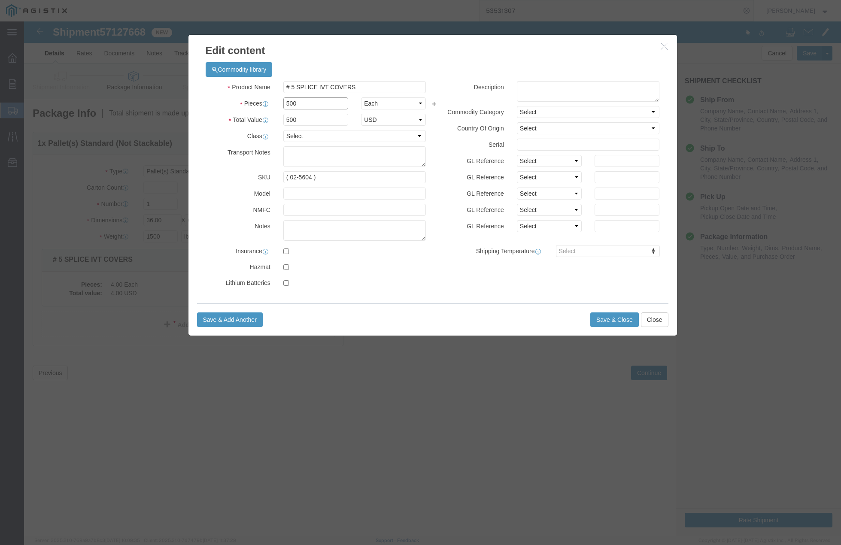
click div "Pieces 500 Select Bag Barrels 100Board Feet Bottle Box Blister Pack Carats Can …"
type input "5.00"
type input "5"
click label "NMFC"
click button "Save & Close"
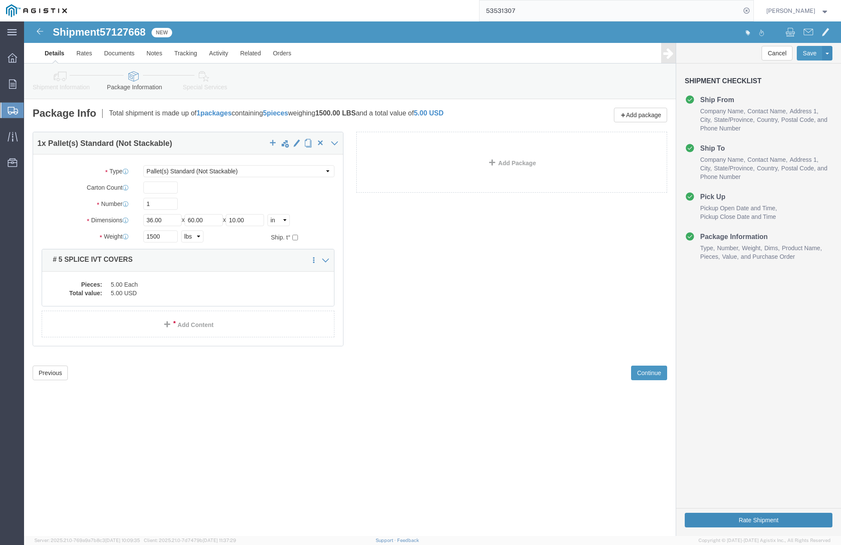
click button "Rate Shipment"
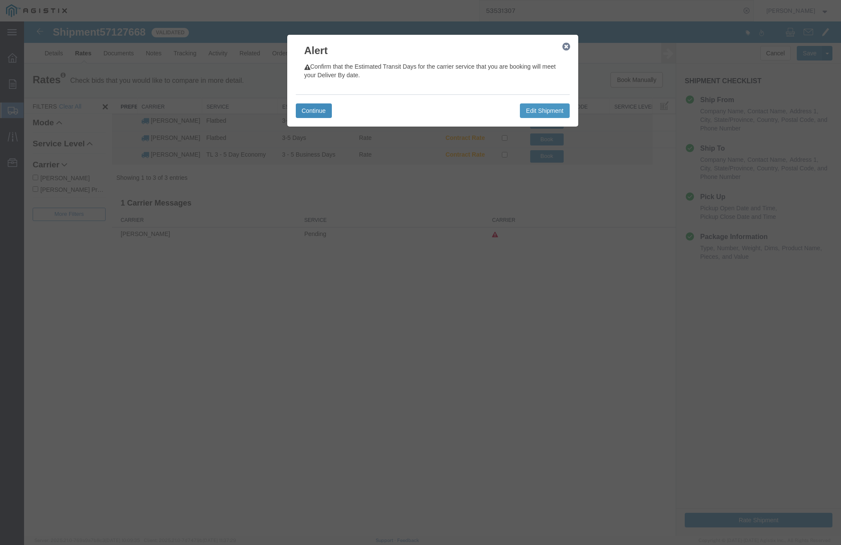
click at [310, 113] on button "Continue" at bounding box center [314, 110] width 36 height 15
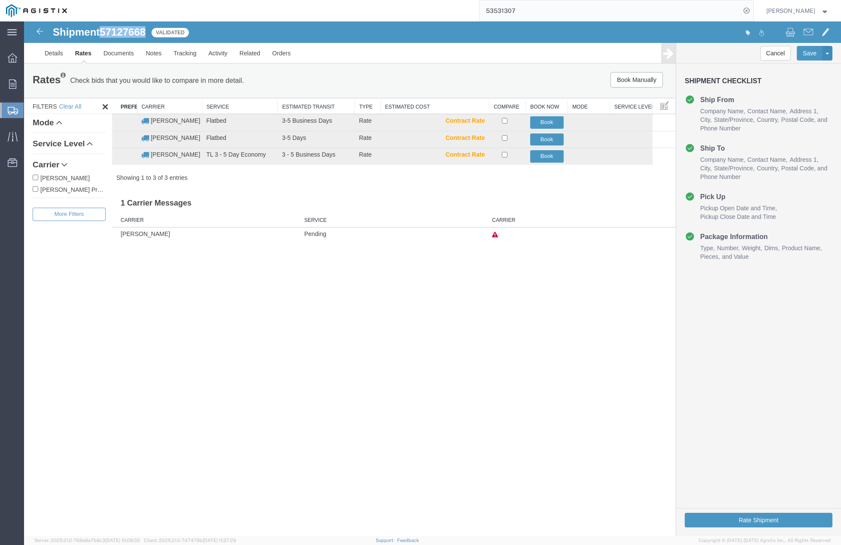
drag, startPoint x: 102, startPoint y: 33, endPoint x: 147, endPoint y: 35, distance: 45.1
click at [146, 35] on h1 "Shipment 57127668" at bounding box center [99, 32] width 93 height 11
copy span "57127668"
click at [540, 140] on button "Book" at bounding box center [546, 140] width 33 height 12
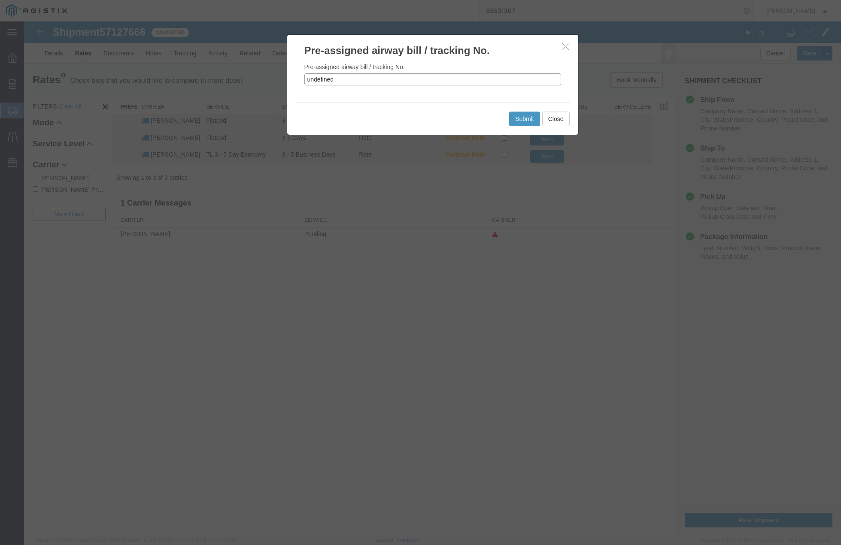
drag, startPoint x: 336, startPoint y: 85, endPoint x: 295, endPoint y: 75, distance: 42.0
click at [295, 75] on div "Pre-assigned airway bill / tracking No. undefined" at bounding box center [432, 80] width 291 height 45
paste input "57127668"
type input "57127668"
click at [514, 118] on button "Submit" at bounding box center [524, 119] width 31 height 15
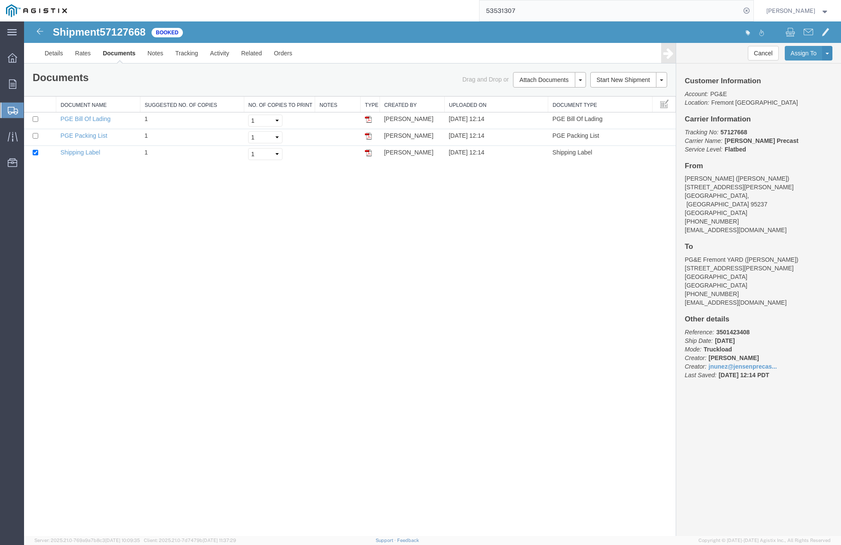
click at [395, 308] on div "Shipment 57127668 3 of 3 Booked Details Rates Documents Notes Tracking Activity…" at bounding box center [432, 278] width 817 height 515
click at [624, 423] on div "Shipment 57127668 3 of 3 Booked Details Rates Documents Notes Tracking Activity…" at bounding box center [432, 278] width 817 height 515
